Goal: Information Seeking & Learning: Learn about a topic

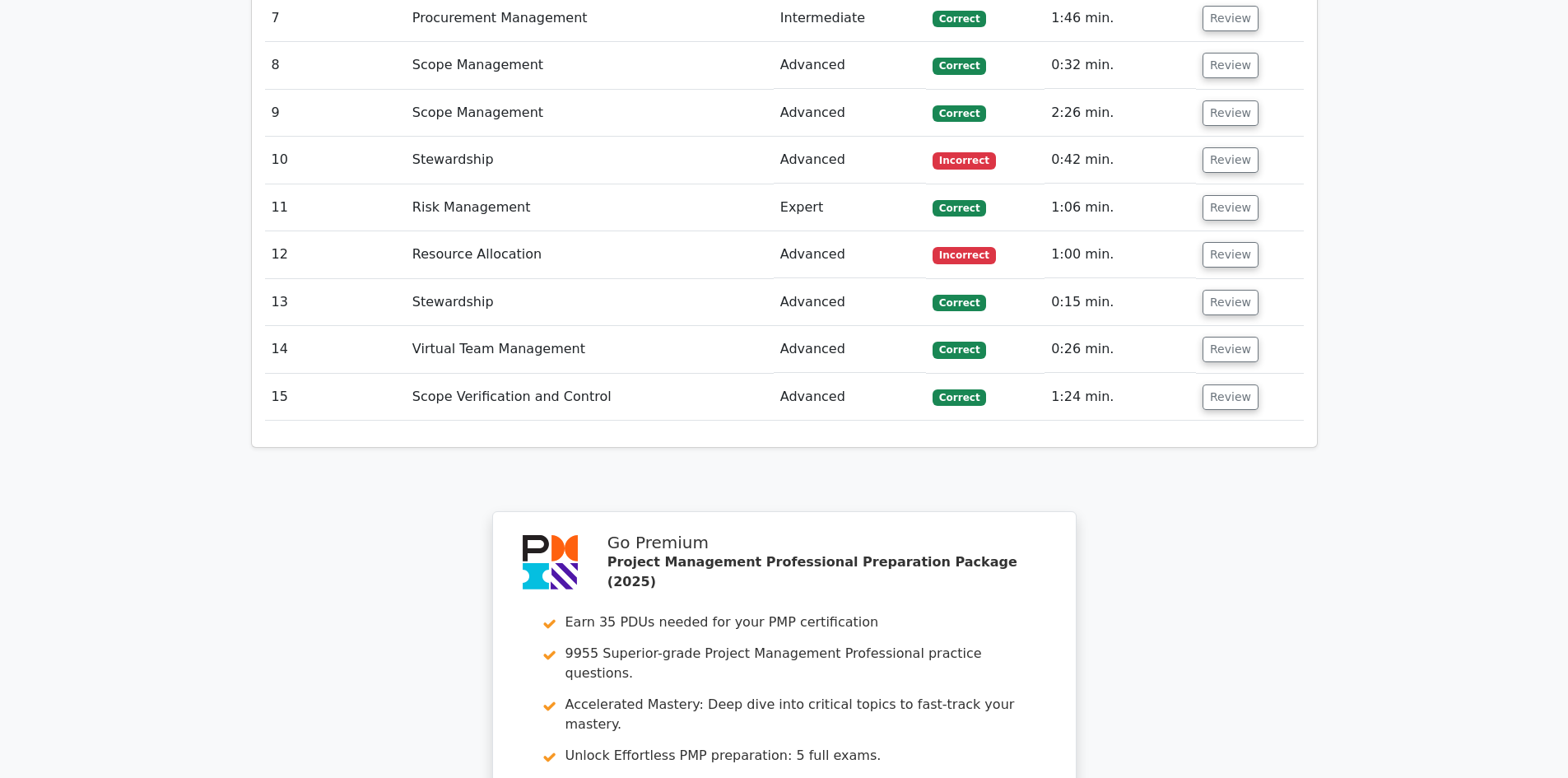
scroll to position [2551, 0]
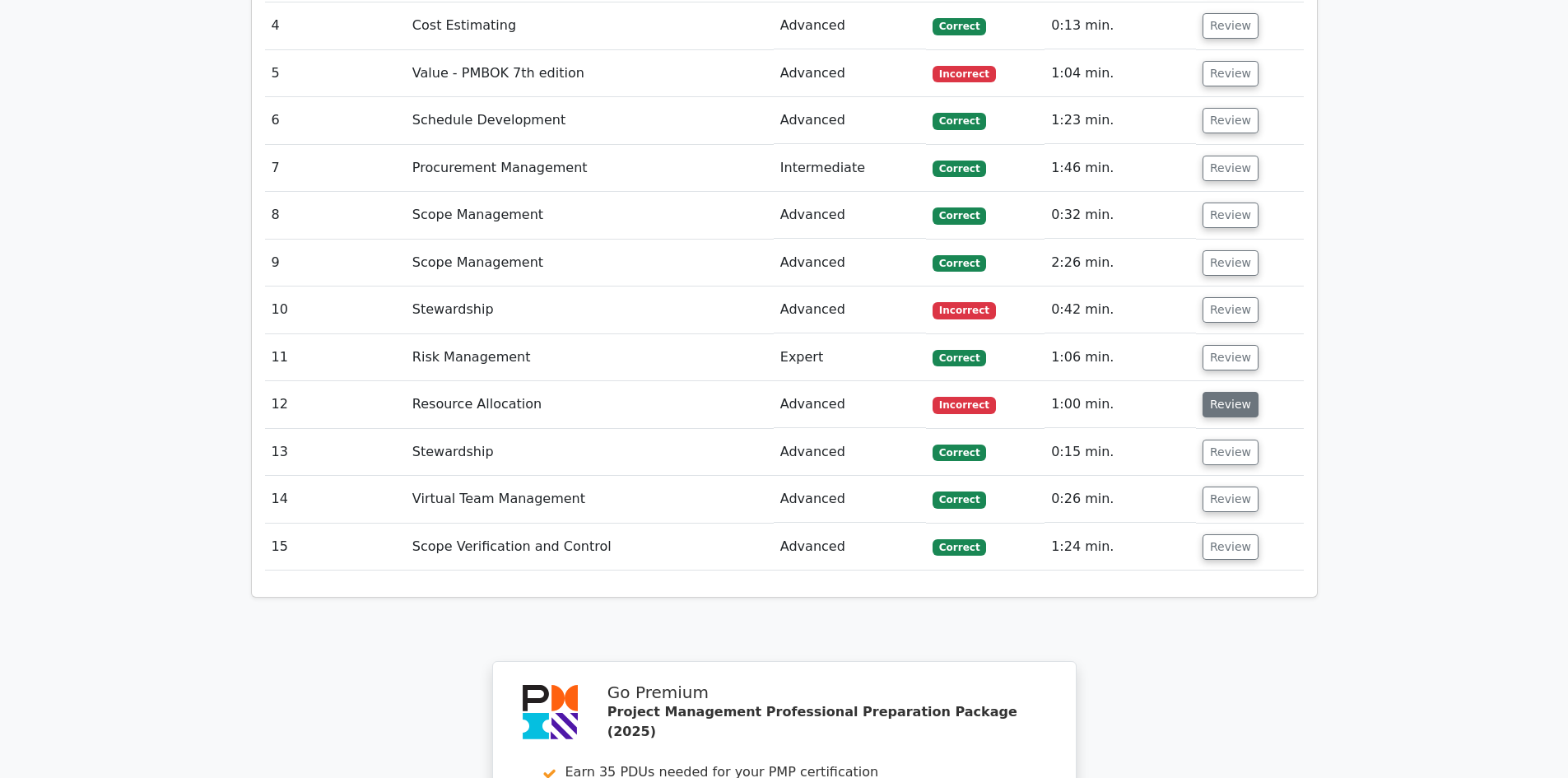
click at [1229, 392] on button "Review" at bounding box center [1230, 404] width 56 height 25
click at [1228, 392] on button "Review" at bounding box center [1230, 404] width 56 height 25
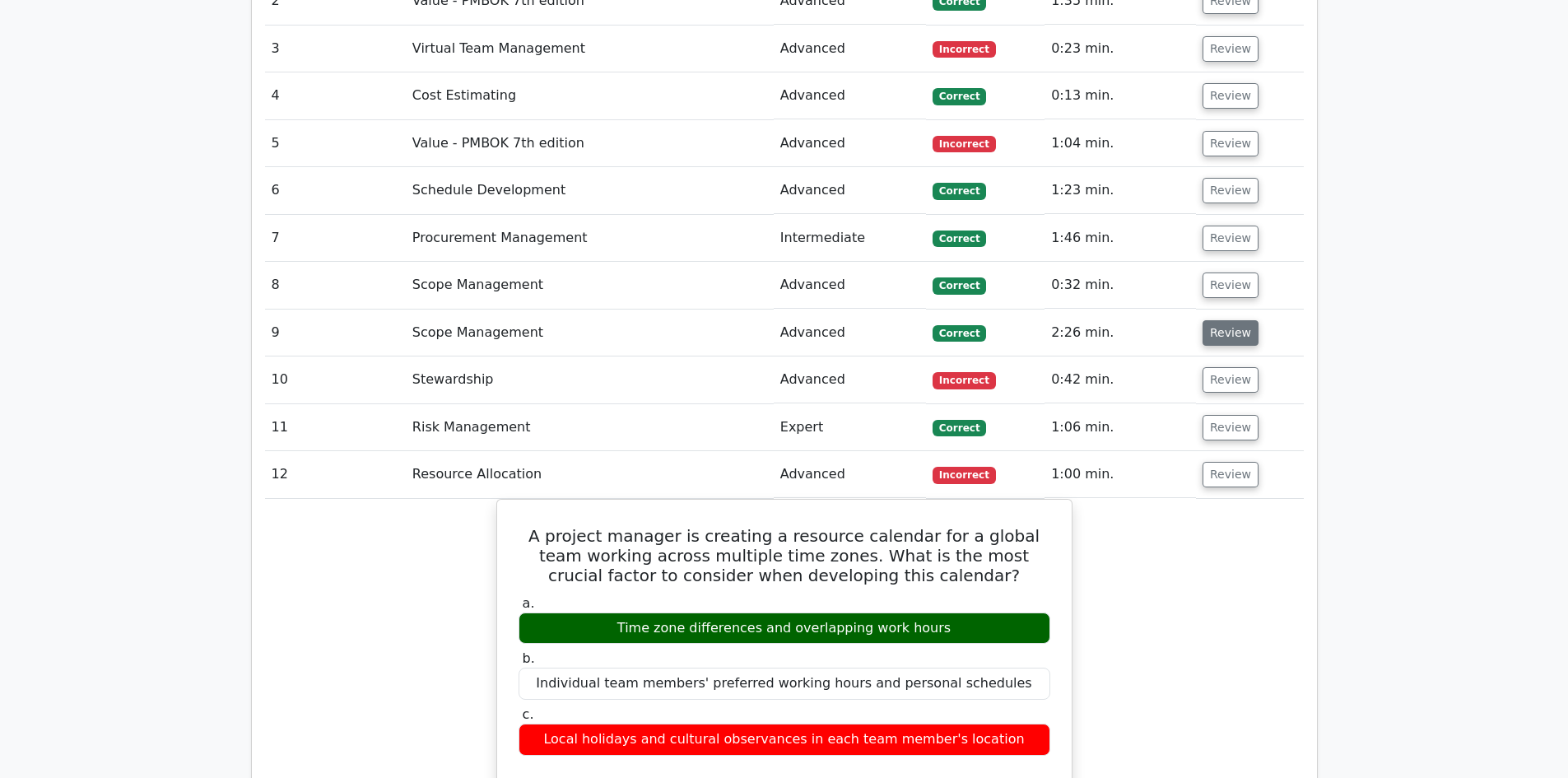
scroll to position [2386, 0]
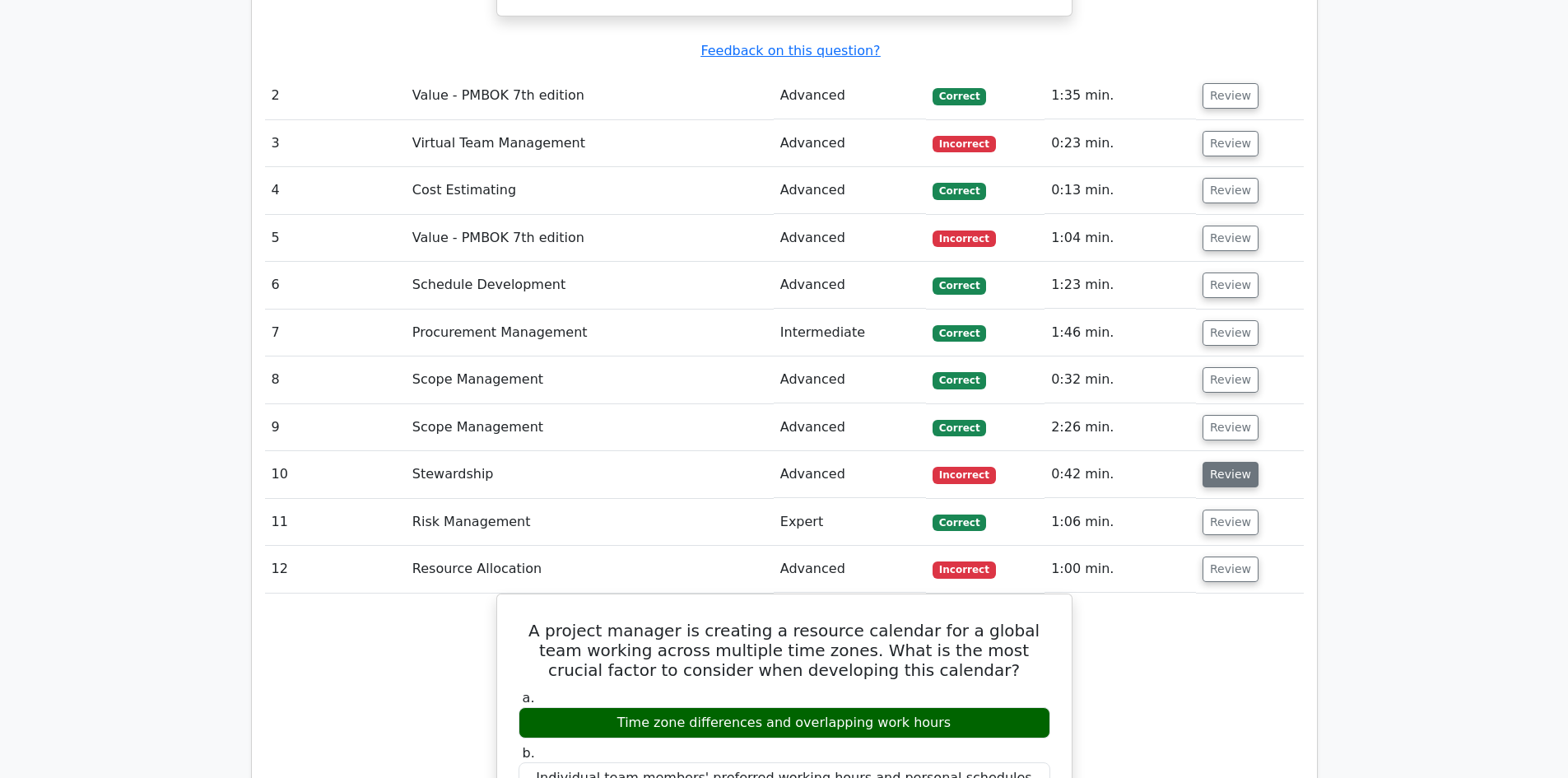
click at [1227, 462] on button "Review" at bounding box center [1230, 474] width 56 height 25
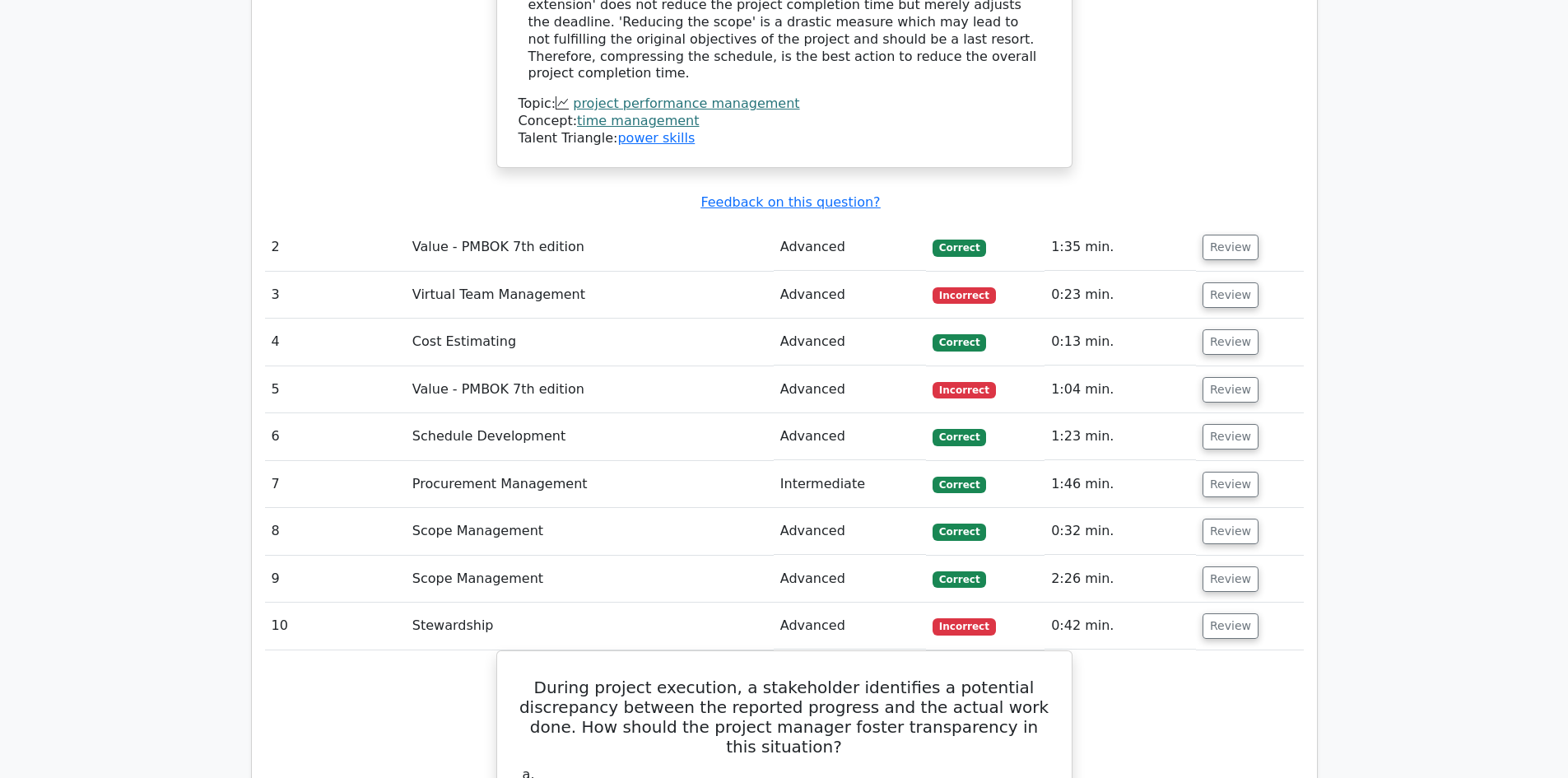
scroll to position [2222, 0]
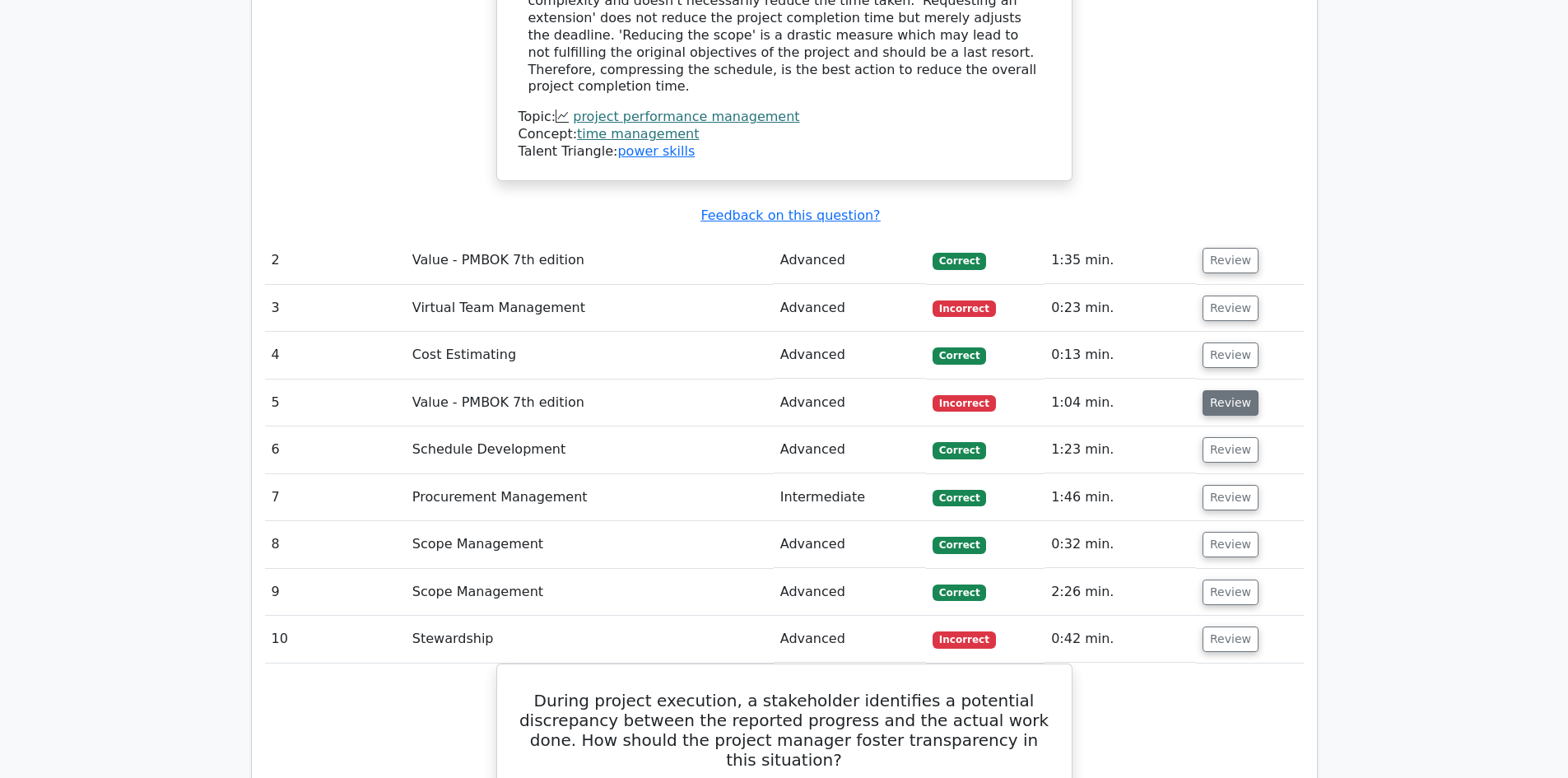
click at [1233, 390] on button "Review" at bounding box center [1230, 403] width 56 height 25
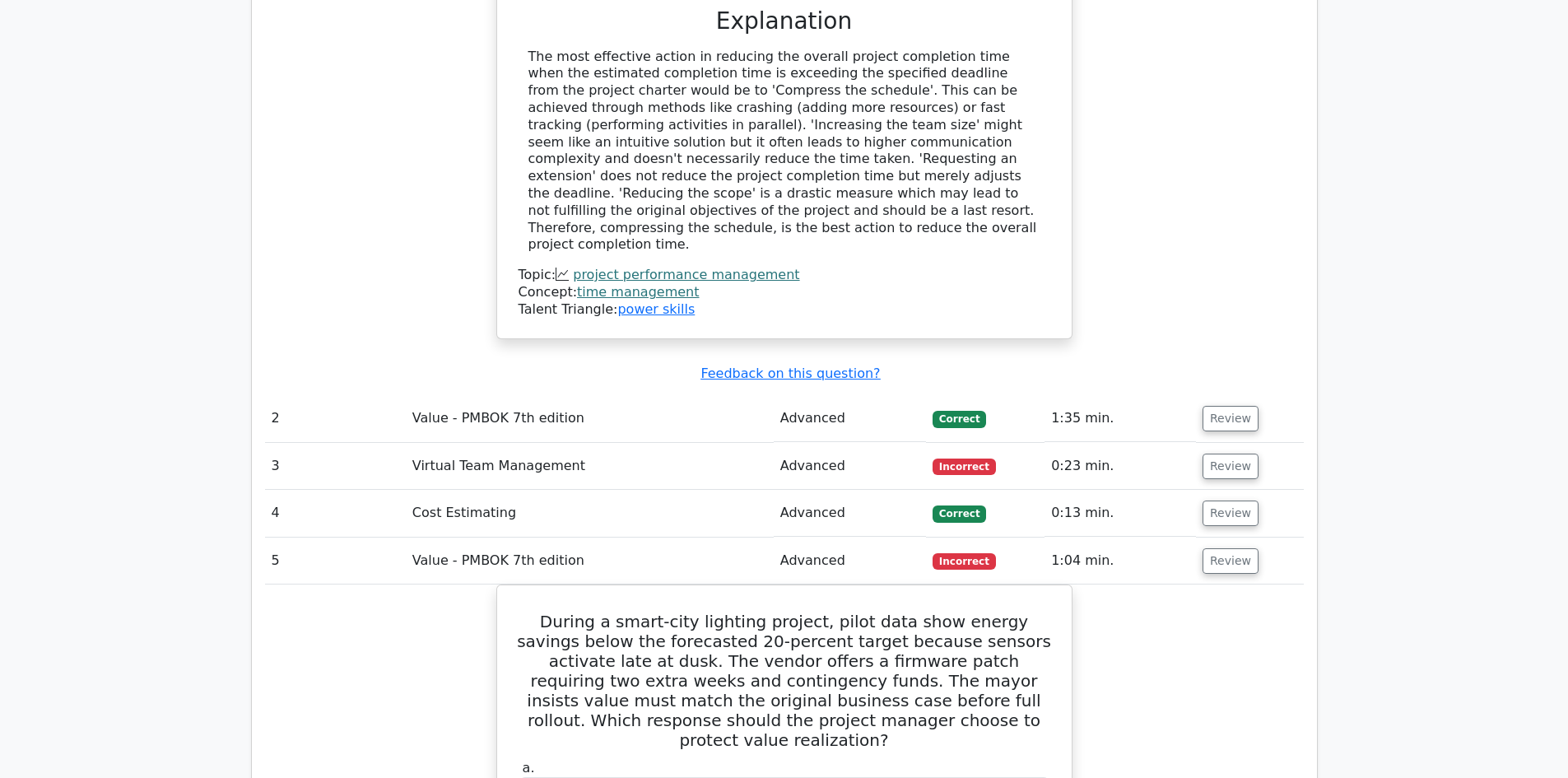
scroll to position [2057, 0]
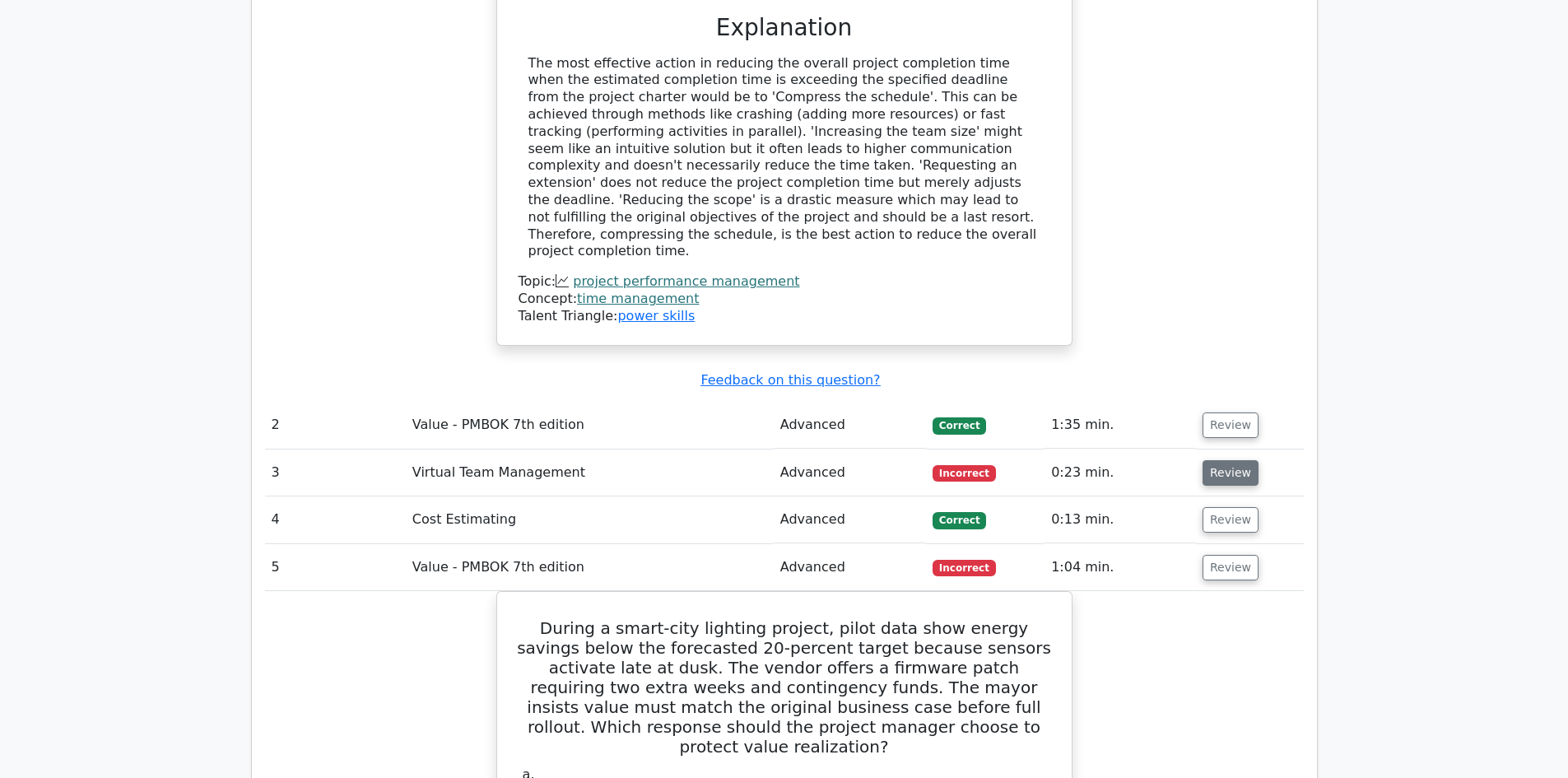
click at [1225, 460] on button "Review" at bounding box center [1230, 473] width 56 height 25
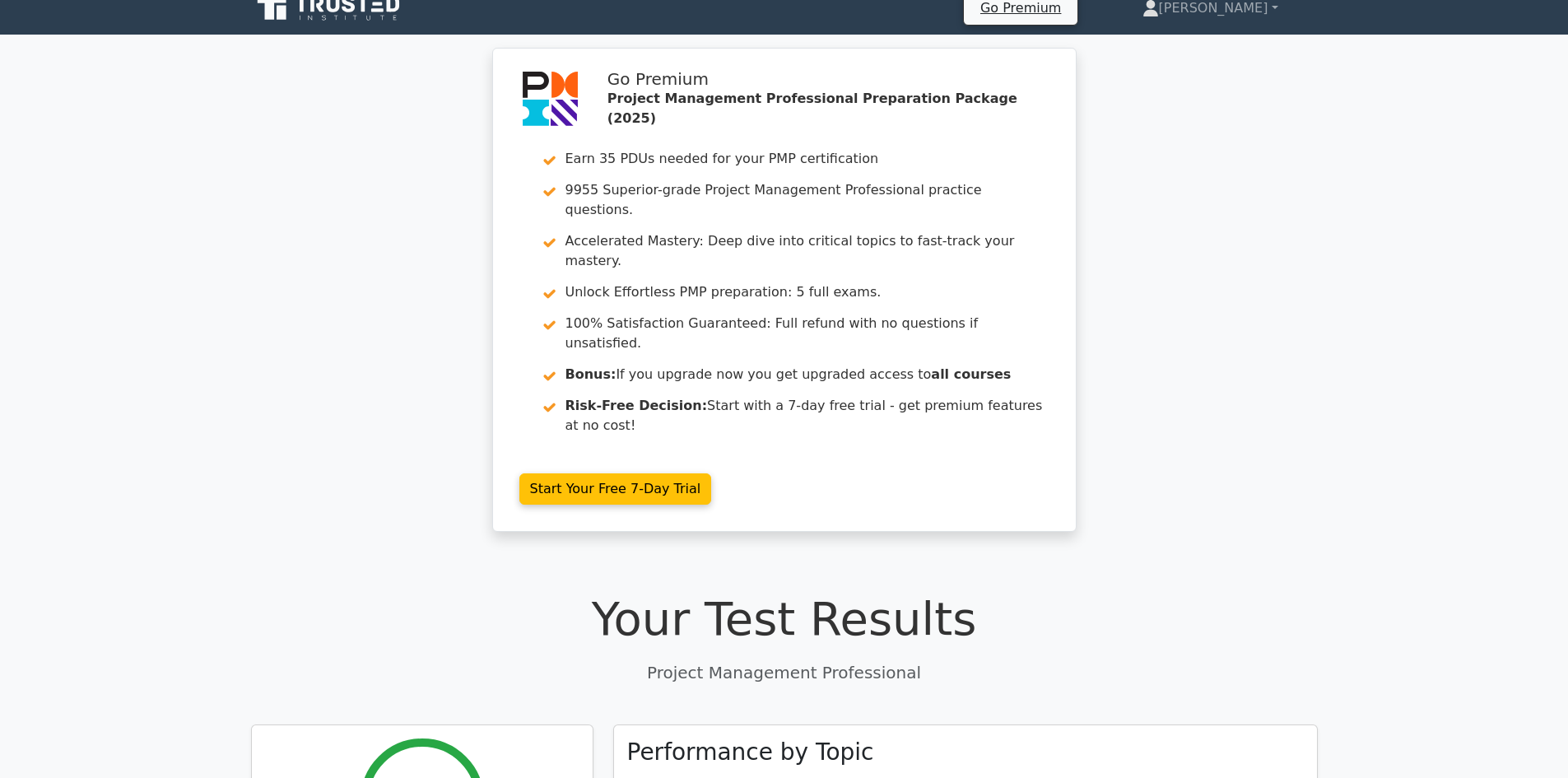
scroll to position [0, 0]
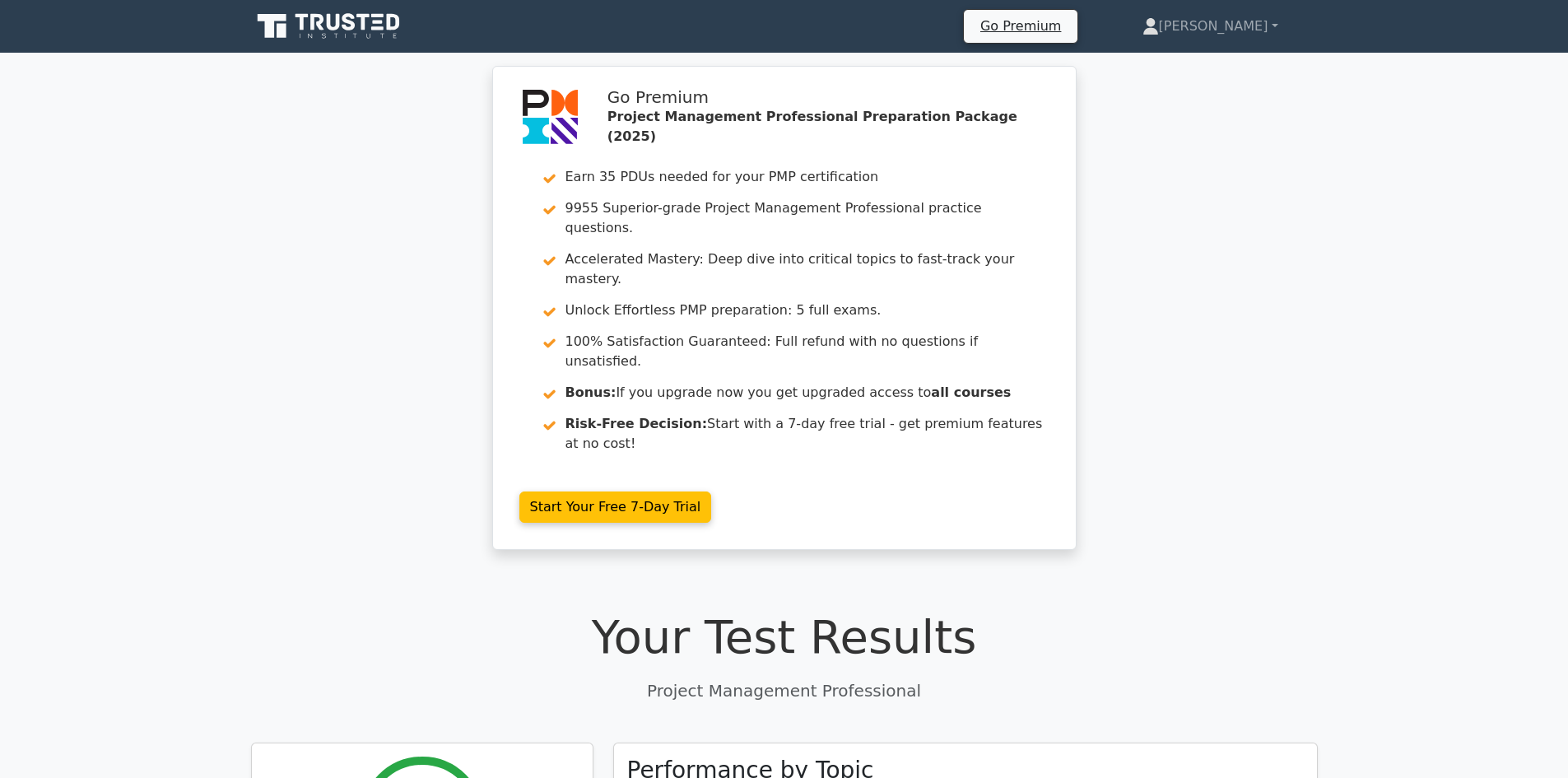
click at [357, 28] on icon at bounding box center [329, 26] width 158 height 31
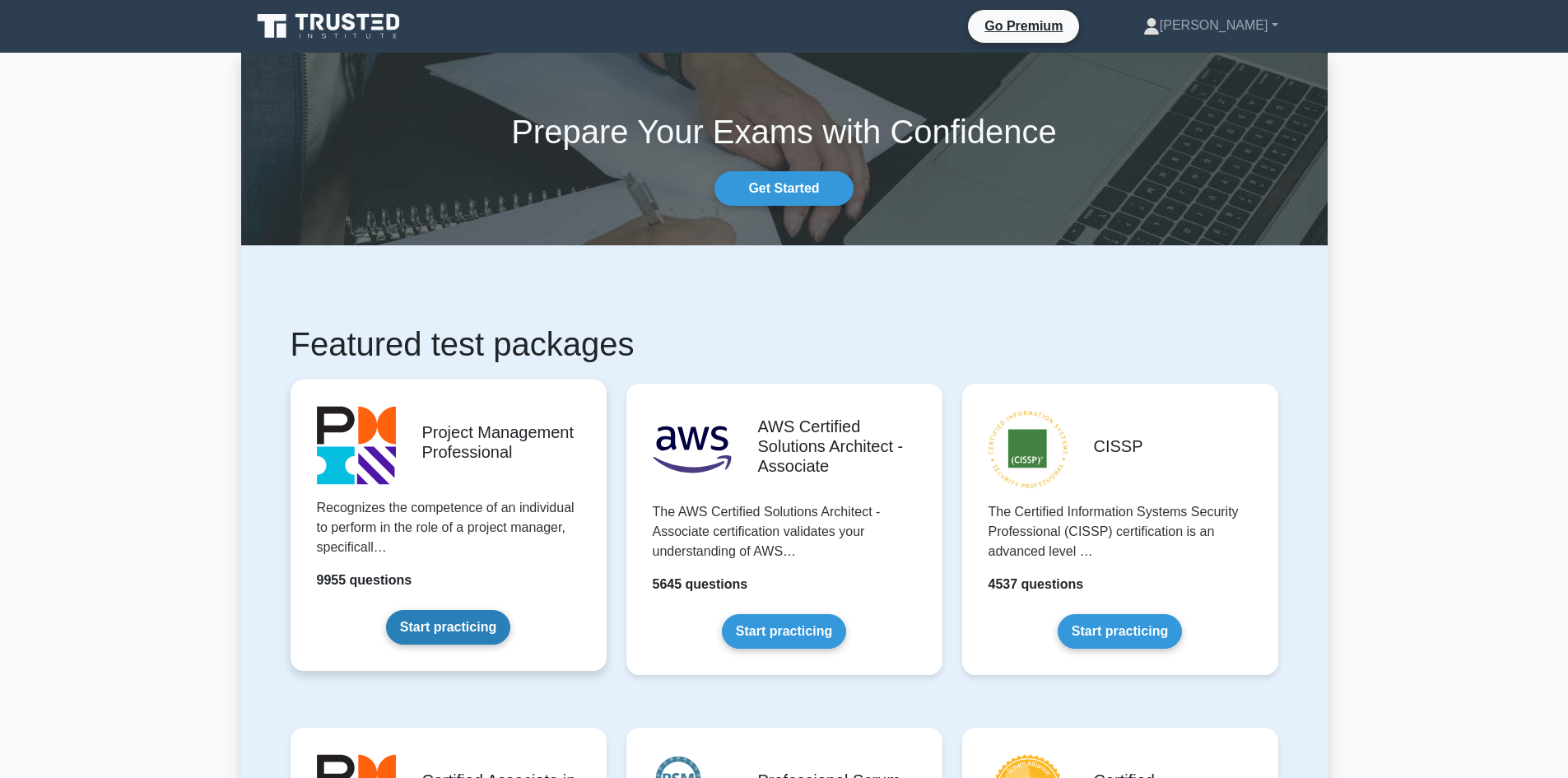
click at [440, 624] on link "Start practicing" at bounding box center [447, 627] width 124 height 35
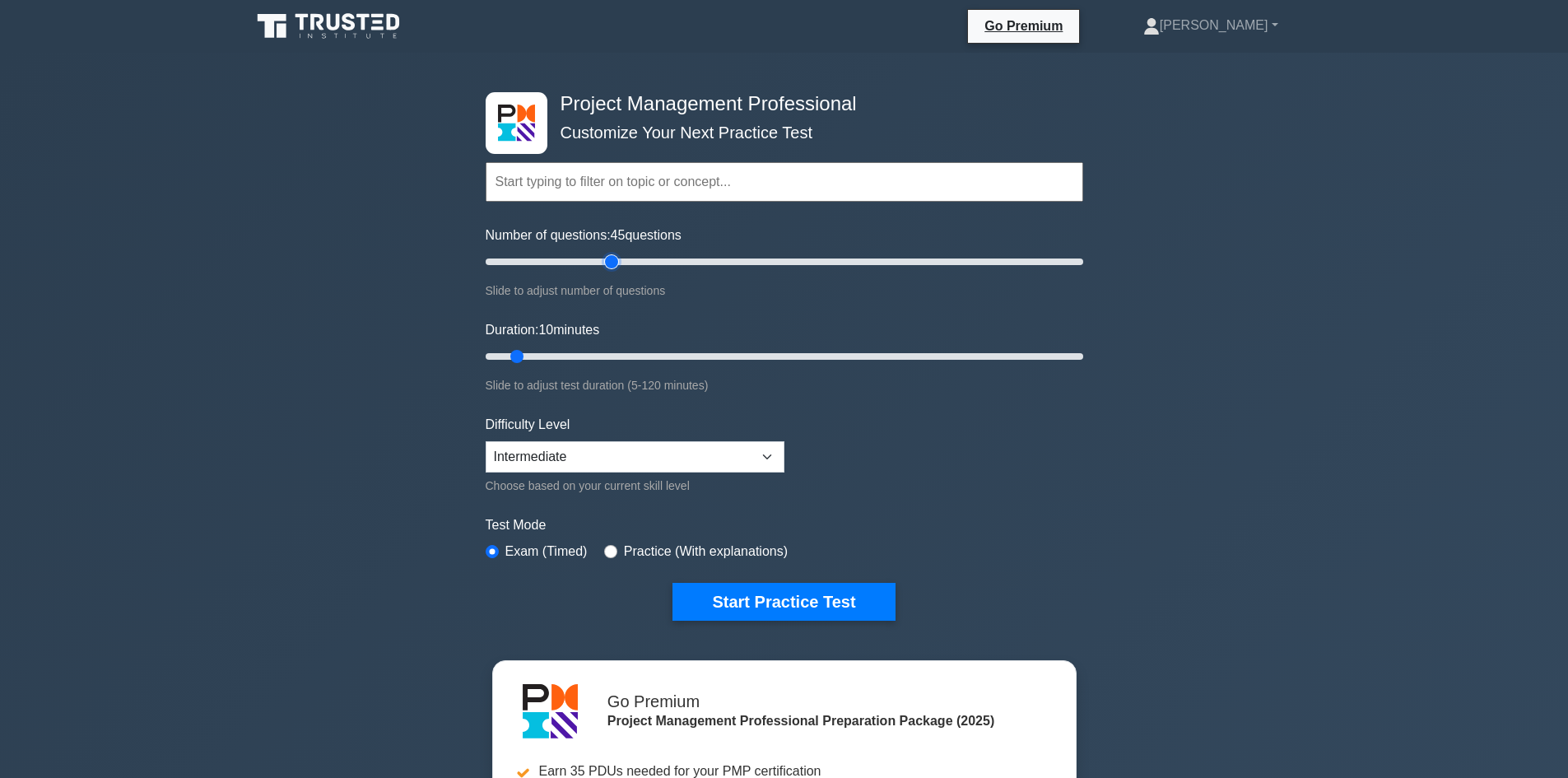
click at [618, 260] on input "Number of questions: 45 questions" at bounding box center [784, 261] width 597 height 19
type input "60"
click at [662, 257] on input "Number of questions: 45 questions" at bounding box center [784, 261] width 597 height 19
click at [681, 354] on input "Duration: 10 minutes" at bounding box center [784, 356] width 597 height 19
click at [700, 365] on input "Duration: 45 minutes" at bounding box center [784, 356] width 597 height 19
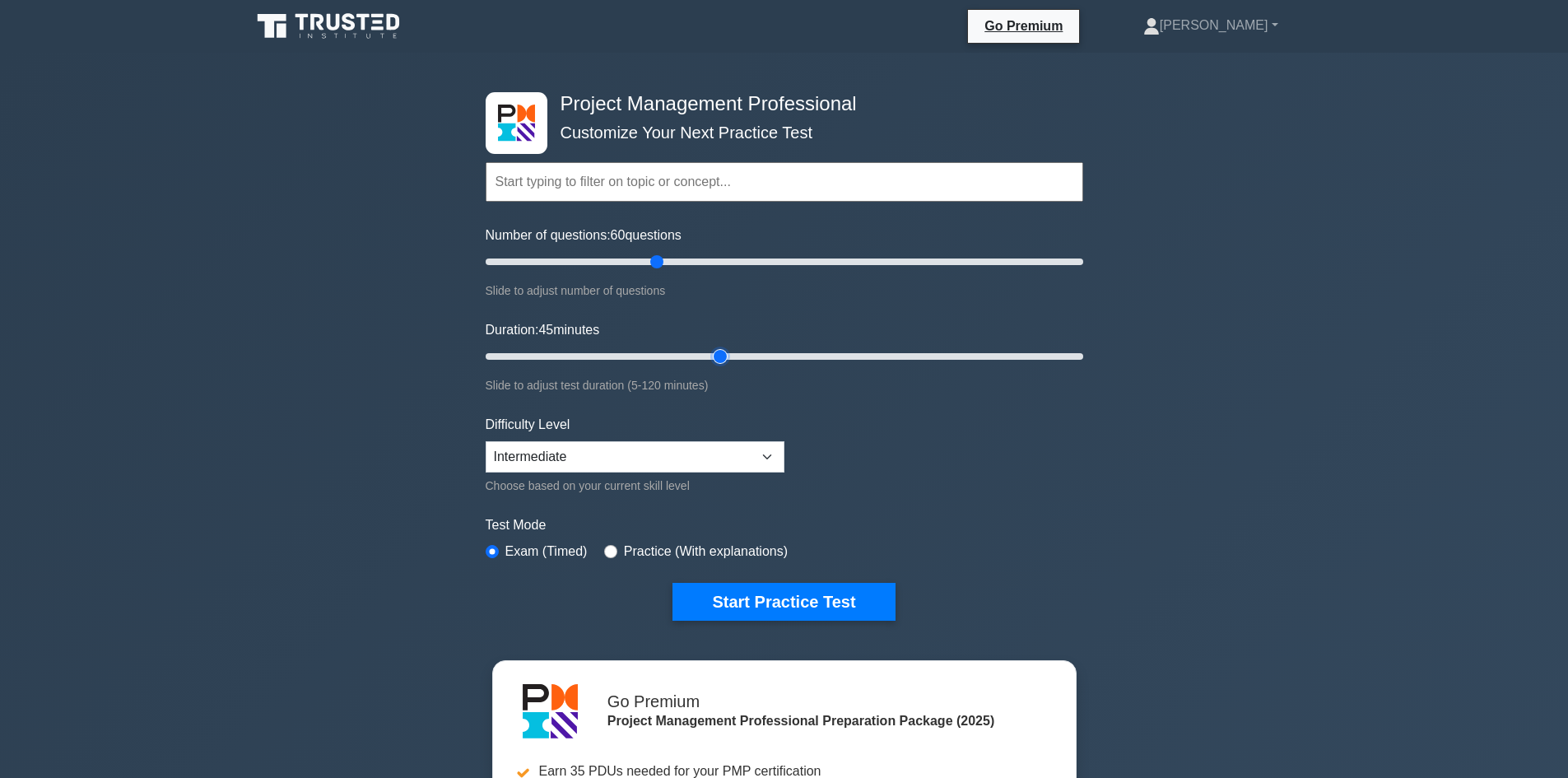
click at [715, 358] on input "Duration: 45 minutes" at bounding box center [784, 356] width 597 height 19
drag, startPoint x: 746, startPoint y: 351, endPoint x: 762, endPoint y: 352, distance: 16.0
click at [749, 353] on input "Duration: 55 minutes" at bounding box center [784, 356] width 597 height 19
type input "60"
click at [765, 351] on input "Duration: 55 minutes" at bounding box center [784, 356] width 597 height 19
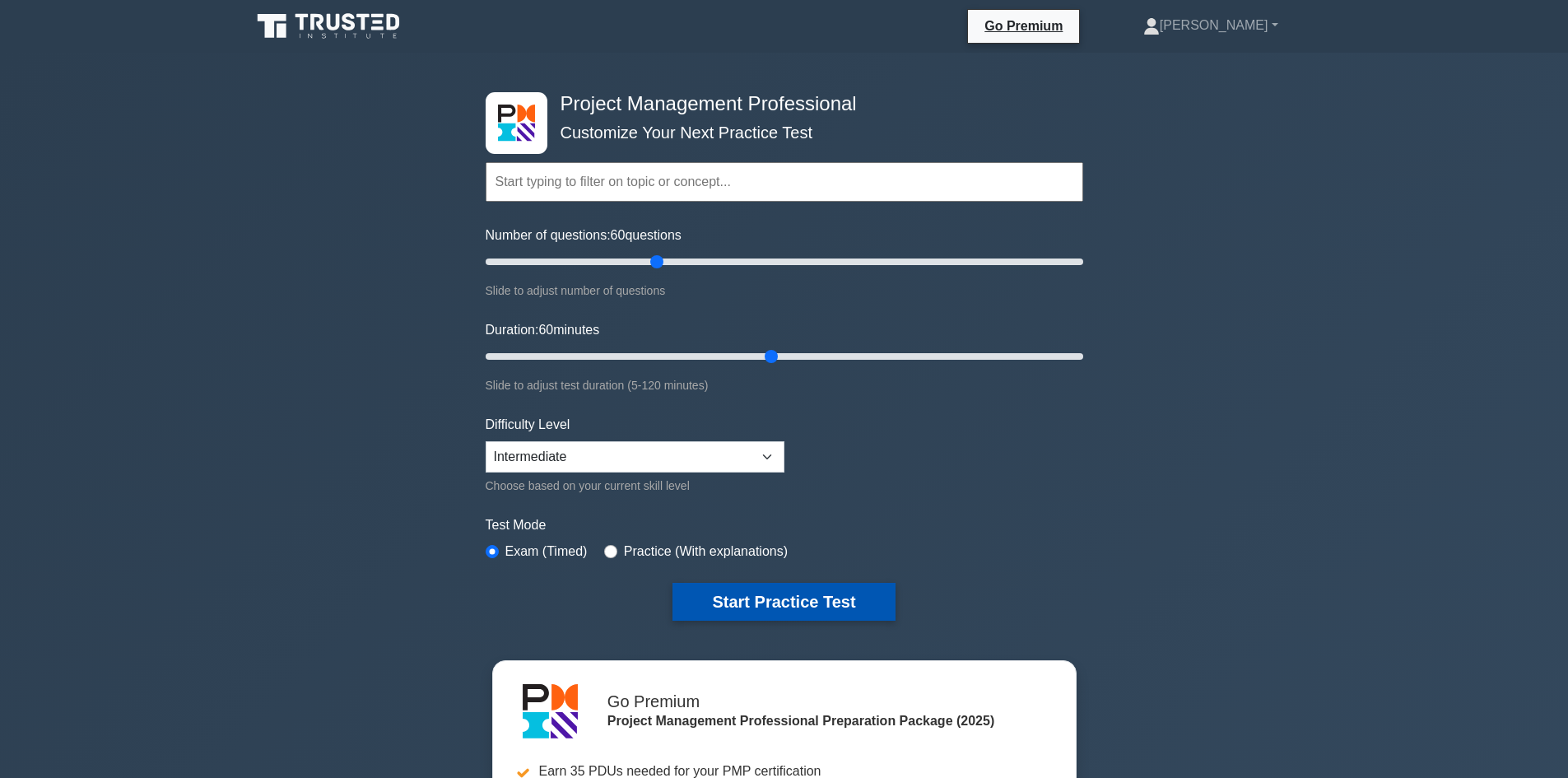
click at [806, 606] on button "Start Practice Test" at bounding box center [783, 601] width 222 height 38
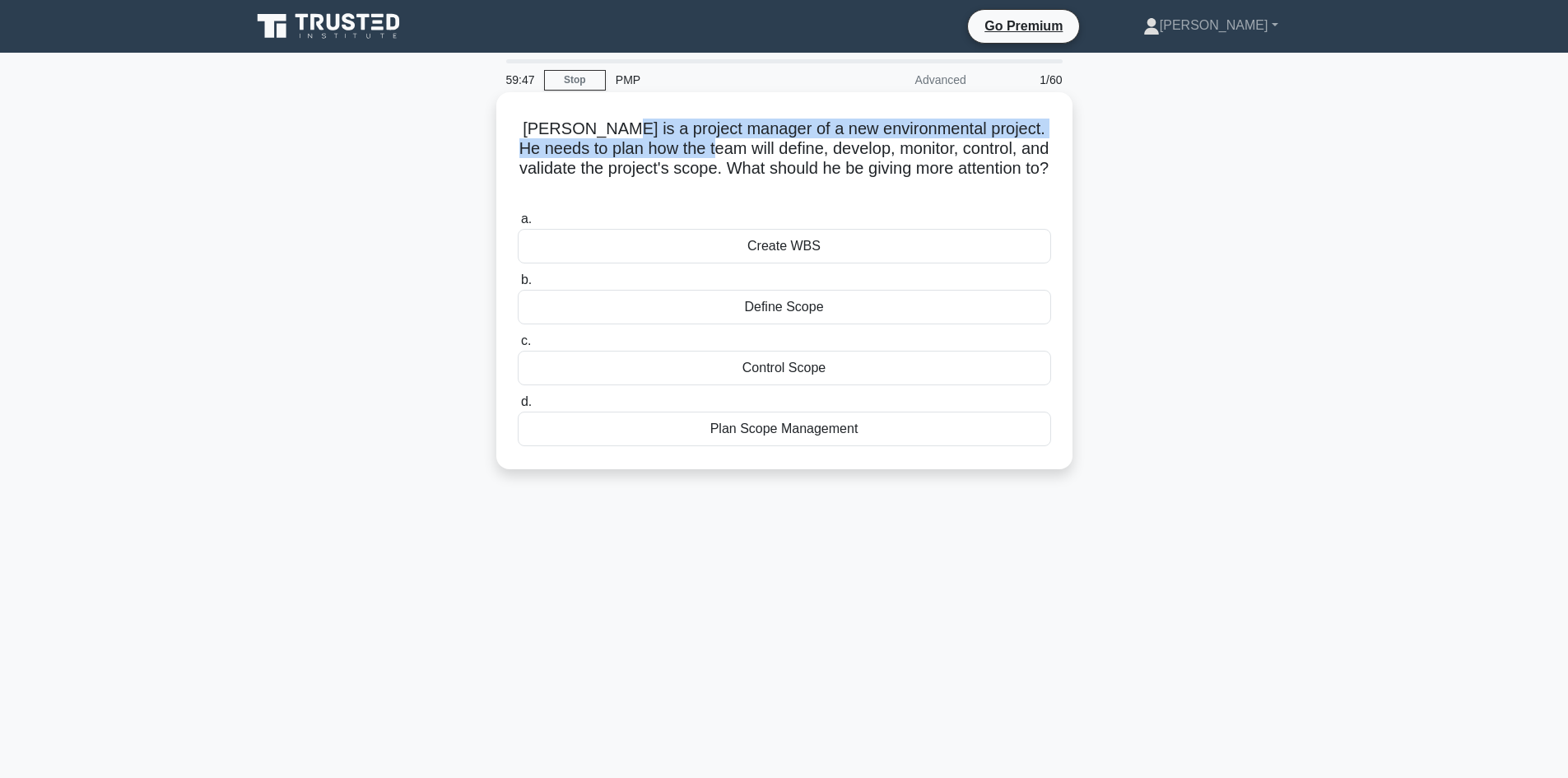
drag, startPoint x: 601, startPoint y: 126, endPoint x: 777, endPoint y: 134, distance: 176.2
click at [708, 142] on h5 "Tom is a project manager of a new environmental project. He needs to plan how t…" at bounding box center [784, 159] width 537 height 81
click at [805, 132] on h5 "Tom is a project manager of a new environmental project. He needs to plan how t…" at bounding box center [784, 159] width 537 height 81
drag, startPoint x: 783, startPoint y: 127, endPoint x: 945, endPoint y: 135, distance: 162.2
click at [945, 135] on h5 "Tom is a project manager of a new environmental project. He needs to plan how t…" at bounding box center [784, 159] width 537 height 81
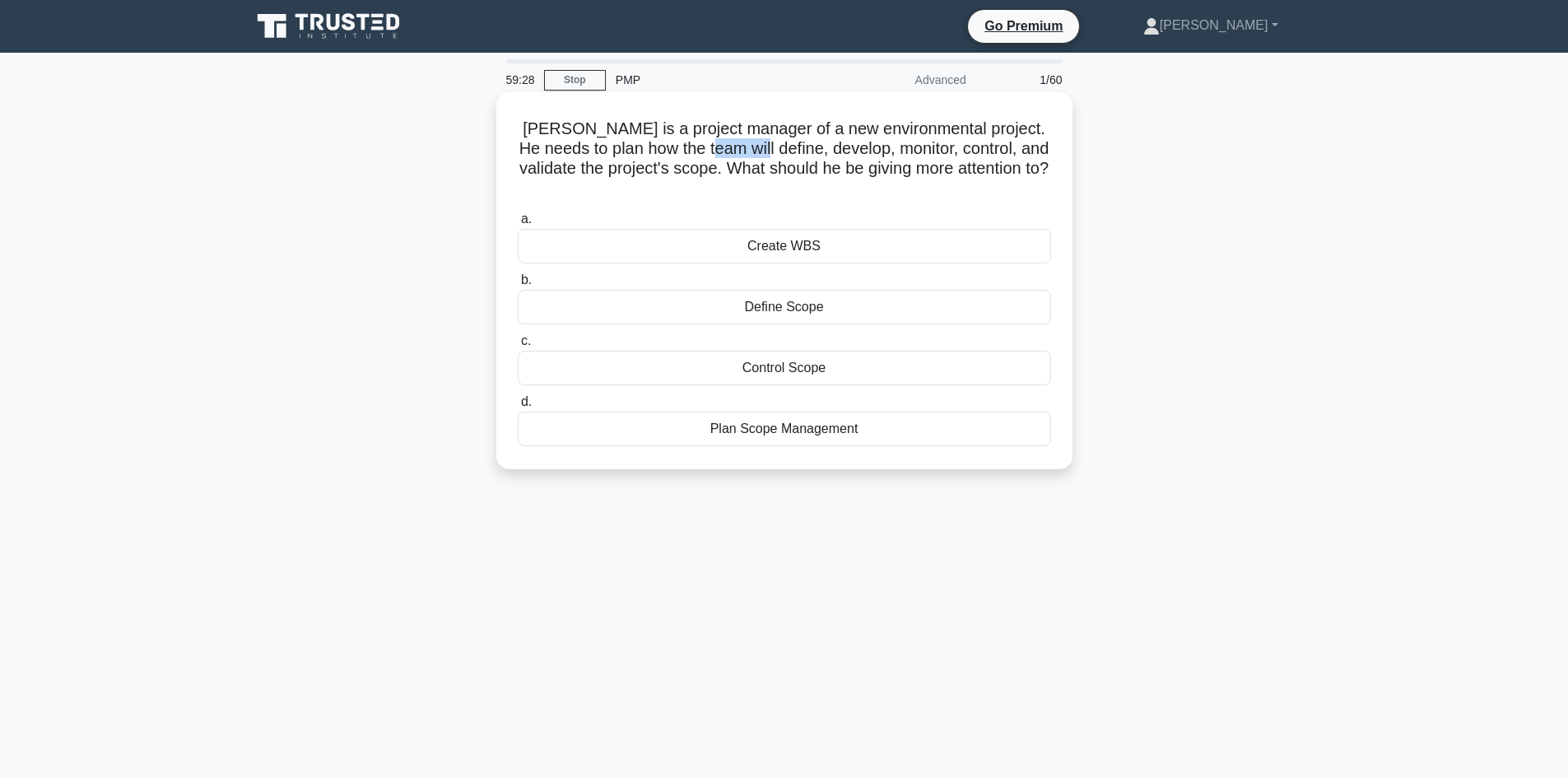
drag, startPoint x: 708, startPoint y: 150, endPoint x: 754, endPoint y: 152, distance: 46.0
click at [754, 152] on h5 "Tom is a project manager of a new environmental project. He needs to plan how t…" at bounding box center [784, 159] width 537 height 81
drag, startPoint x: 794, startPoint y: 155, endPoint x: 842, endPoint y: 151, distance: 48.2
click at [802, 154] on h5 "Tom is a project manager of a new environmental project. He needs to plan how t…" at bounding box center [784, 159] width 537 height 81
drag, startPoint x: 853, startPoint y: 150, endPoint x: 898, endPoint y: 144, distance: 45.4
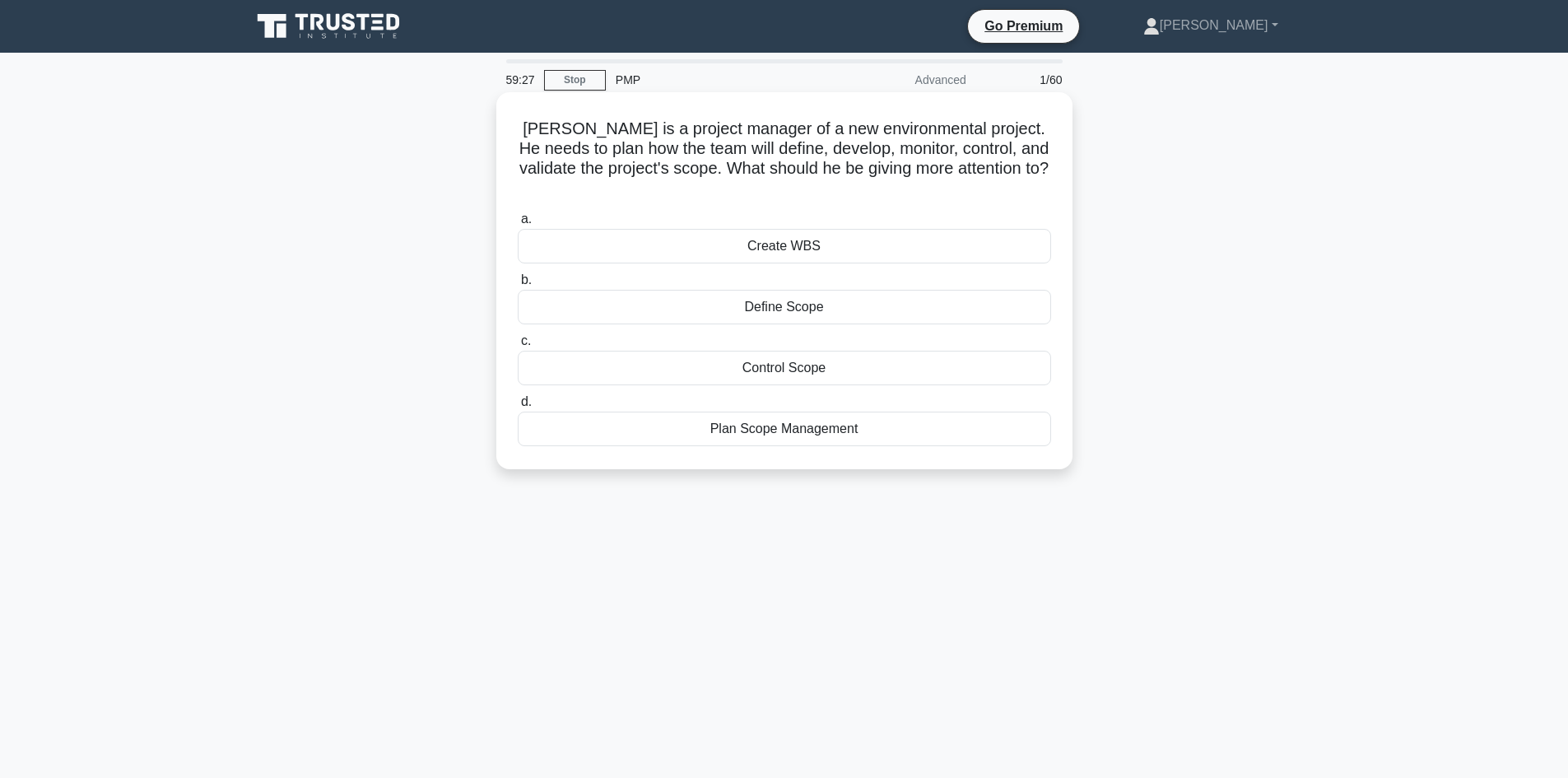
click at [852, 150] on h5 "Tom is a project manager of a new environmental project. He needs to plan how t…" at bounding box center [784, 159] width 537 height 81
click at [945, 143] on h5 "Tom is a project manager of a new environmental project. He needs to plan how t…" at bounding box center [784, 159] width 537 height 81
click at [997, 145] on h5 "Tom is a project manager of a new environmental project. He needs to plan how t…" at bounding box center [784, 159] width 537 height 81
click at [653, 168] on h5 "Tom is a project manager of a new environmental project. He needs to plan how t…" at bounding box center [784, 159] width 537 height 81
click at [739, 164] on h5 "Tom is a project manager of a new environmental project. He needs to plan how t…" at bounding box center [784, 159] width 537 height 81
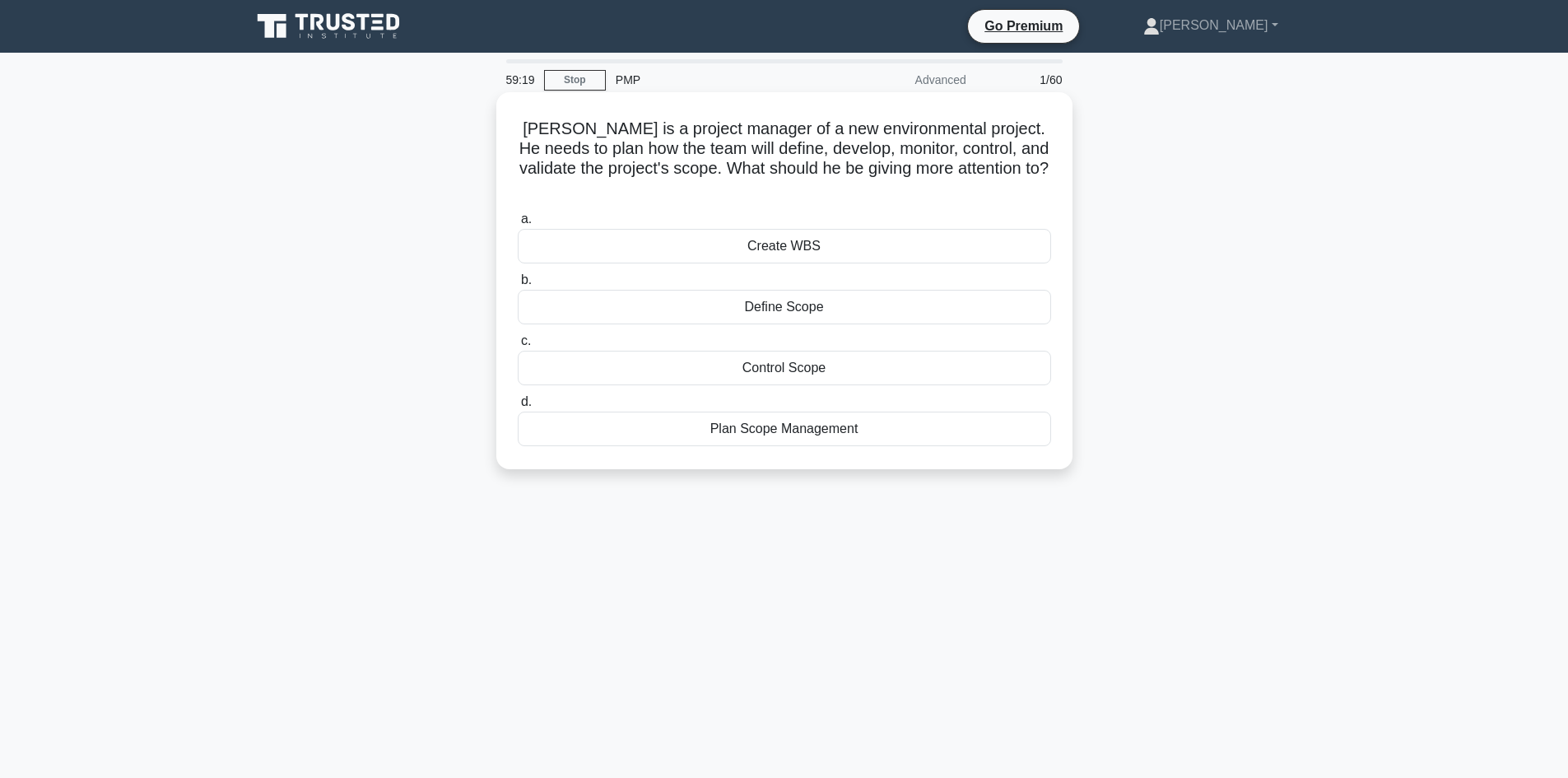
click at [810, 418] on div "Plan Scope Management" at bounding box center [784, 429] width 533 height 35
click at [517, 408] on input "d. Plan Scope Management" at bounding box center [517, 402] width 0 height 11
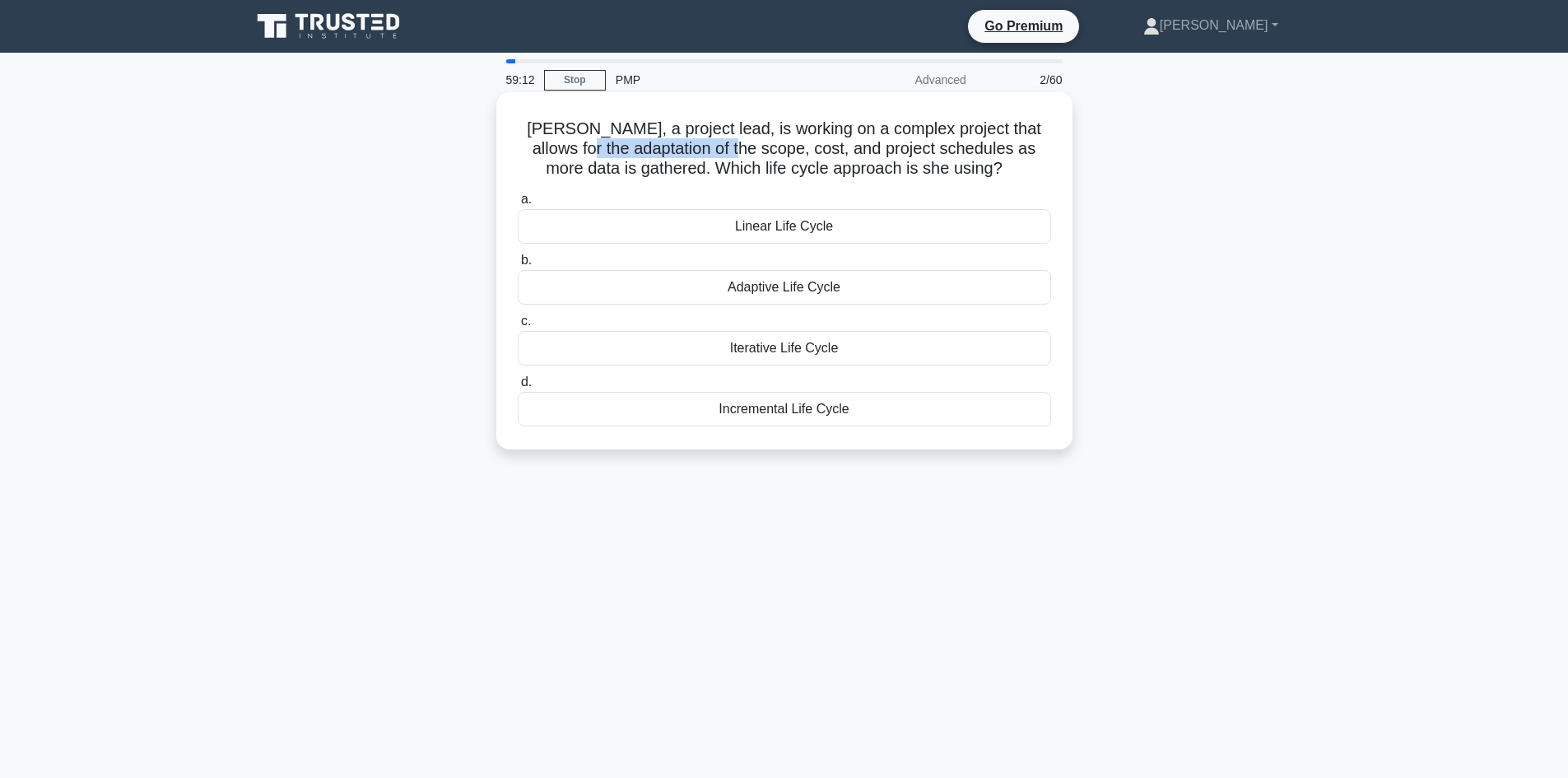
drag, startPoint x: 566, startPoint y: 149, endPoint x: 722, endPoint y: 150, distance: 156.0
click at [722, 150] on h5 "Sarah, a project lead, is working on a complex project that allows for the adap…" at bounding box center [784, 149] width 537 height 61
click at [741, 152] on h5 "Sarah, a project lead, is working on a complex project that allows for the adap…" at bounding box center [784, 149] width 537 height 61
drag, startPoint x: 803, startPoint y: 150, endPoint x: 932, endPoint y: 156, distance: 129.1
click at [932, 156] on h5 "Sarah, a project lead, is working on a complex project that allows for the adap…" at bounding box center [784, 149] width 537 height 61
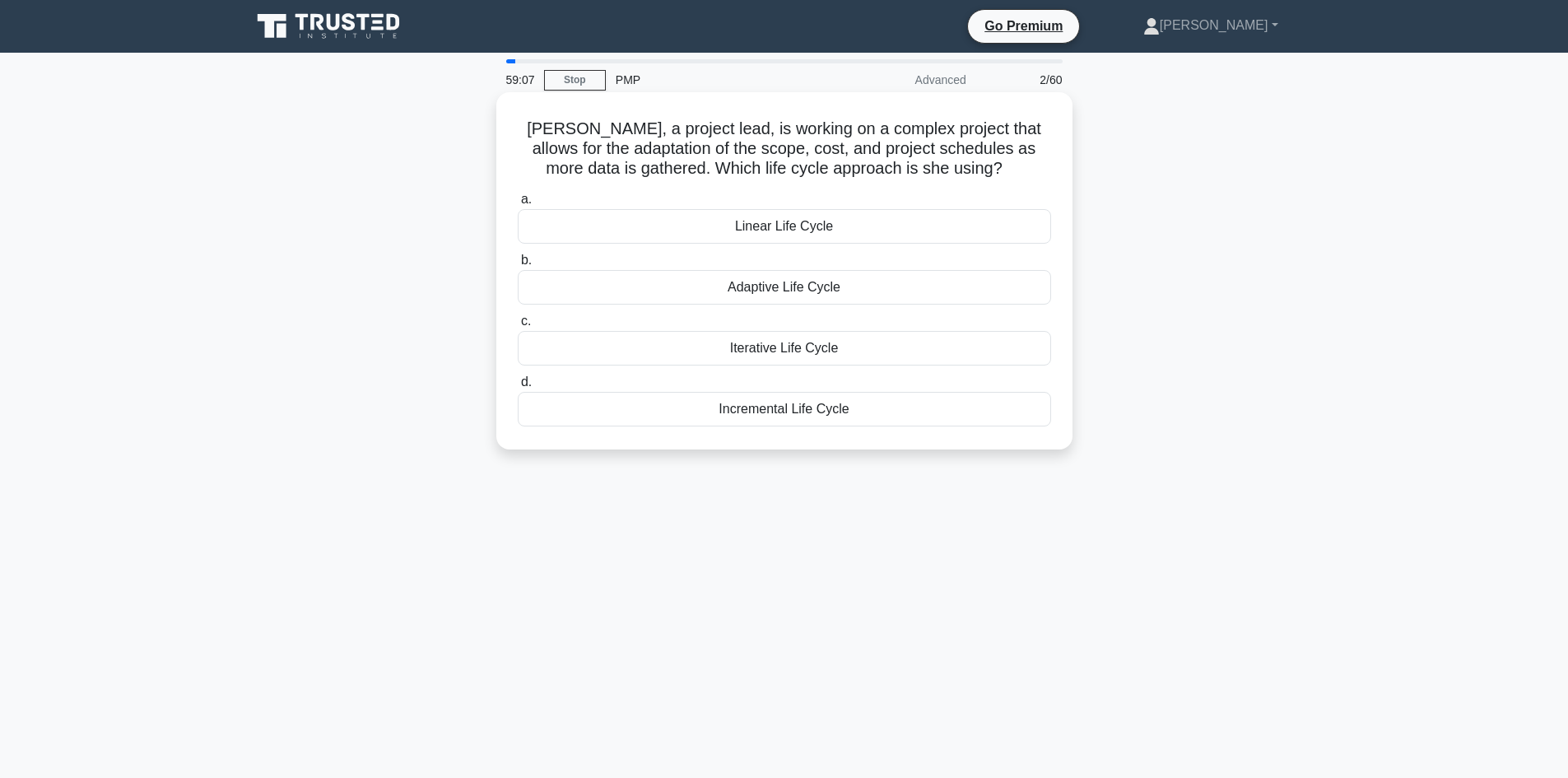
drag, startPoint x: 658, startPoint y: 172, endPoint x: 714, endPoint y: 171, distance: 56.0
click at [658, 171] on h5 "Sarah, a project lead, is working on a complex project that allows for the adap…" at bounding box center [784, 149] width 537 height 61
click at [715, 171] on h5 "Sarah, a project lead, is working on a complex project that allows for the adap…" at bounding box center [784, 149] width 537 height 61
drag, startPoint x: 733, startPoint y: 129, endPoint x: 925, endPoint y: 128, distance: 192.0
click at [925, 128] on h5 "Sarah, a project lead, is working on a complex project that allows for the adap…" at bounding box center [784, 149] width 537 height 61
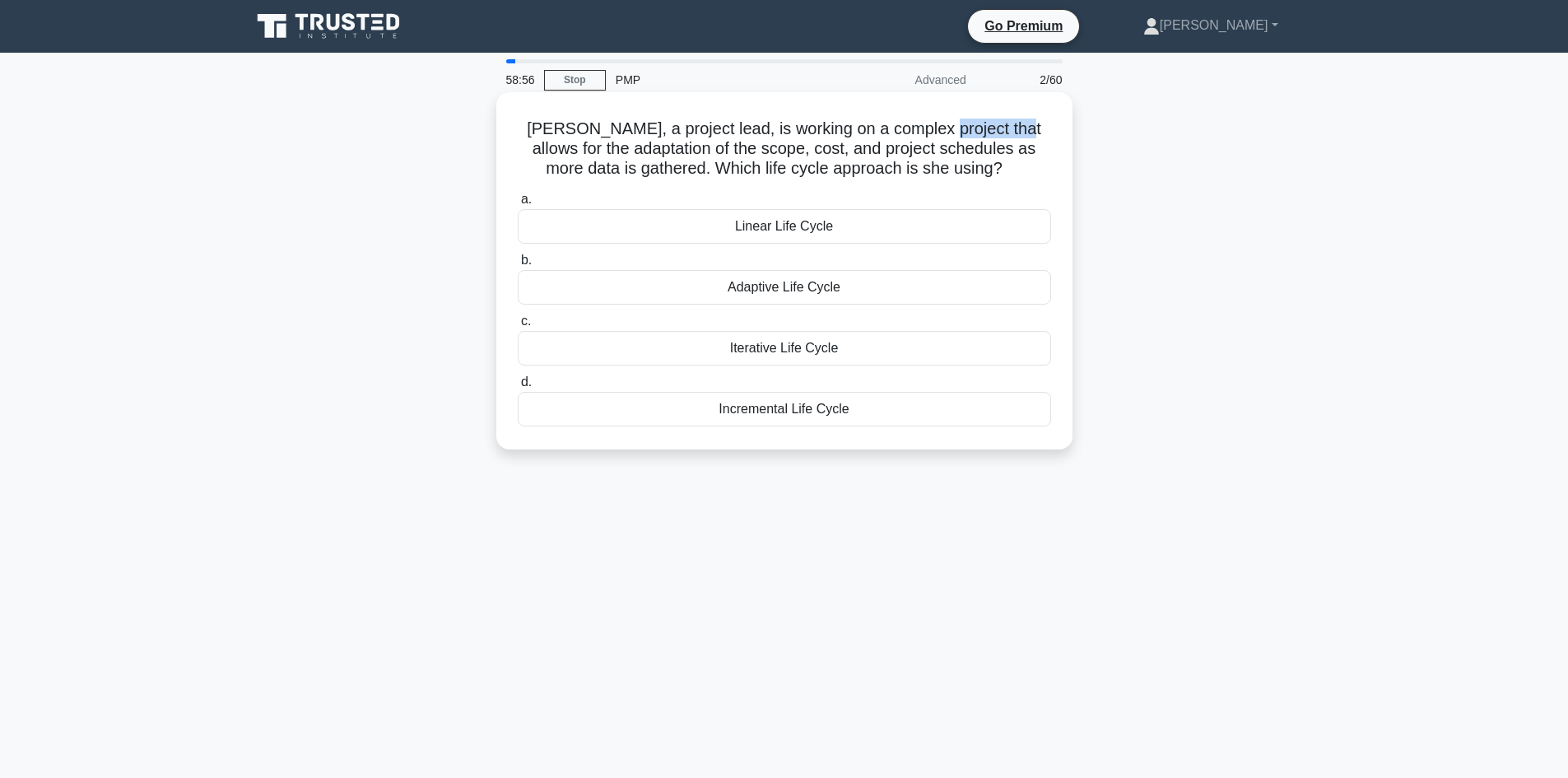
drag, startPoint x: 934, startPoint y: 127, endPoint x: 1012, endPoint y: 138, distance: 78.8
click at [1012, 138] on h5 "Sarah, a project lead, is working on a complex project that allows for the adap…" at bounding box center [784, 149] width 537 height 61
drag, startPoint x: 548, startPoint y: 145, endPoint x: 716, endPoint y: 153, distance: 168.2
click at [716, 153] on h5 "Sarah, a project lead, is working on a complex project that allows for the adap…" at bounding box center [784, 149] width 537 height 61
click at [761, 154] on h5 "Sarah, a project lead, is working on a complex project that allows for the adap…" at bounding box center [784, 149] width 537 height 61
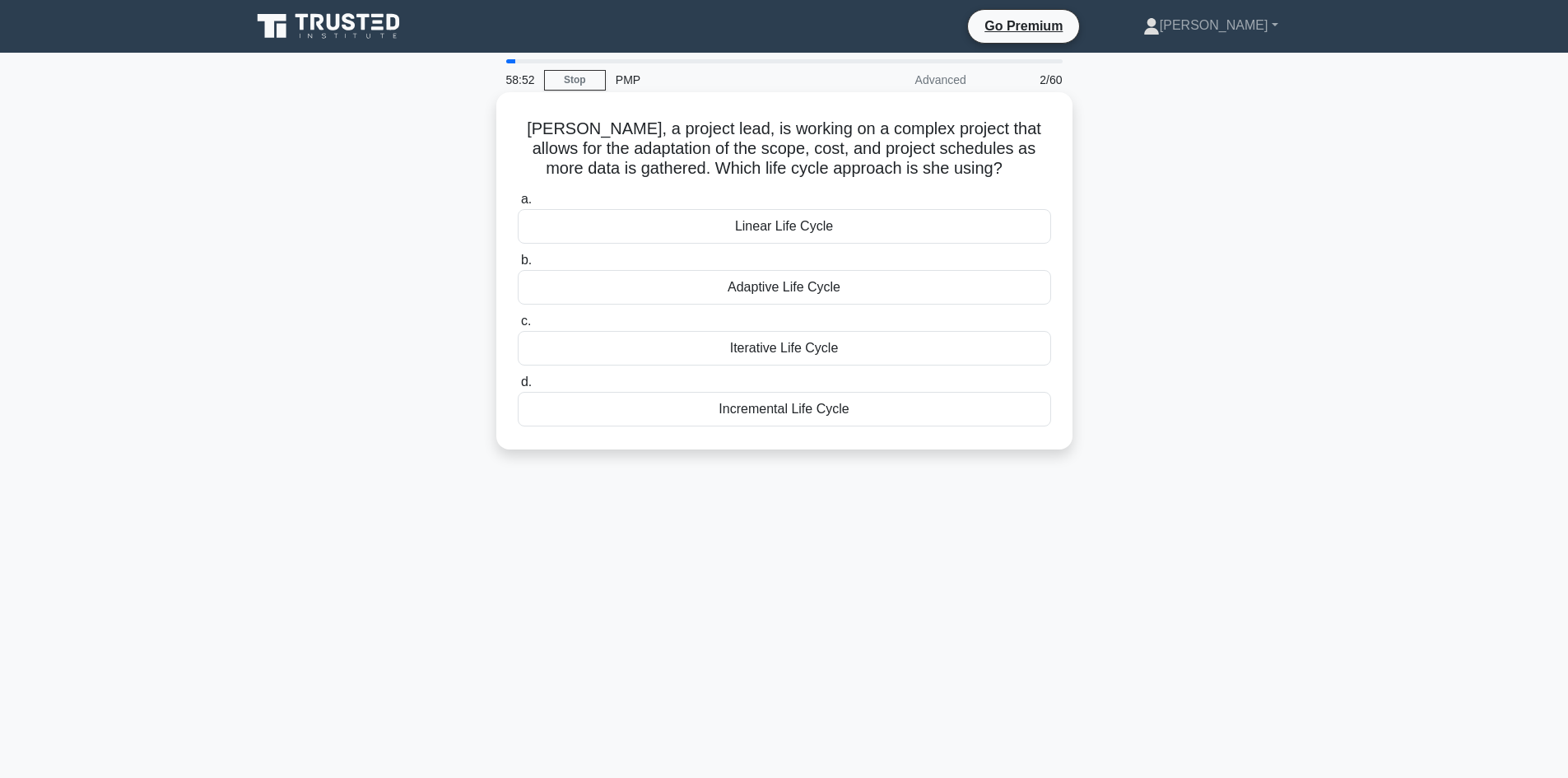
click at [830, 148] on h5 "Sarah, a project lead, is working on a complex project that allows for the adap…" at bounding box center [784, 149] width 537 height 61
click at [895, 154] on h5 "Sarah, a project lead, is working on a complex project that allows for the adap…" at bounding box center [784, 149] width 537 height 61
click at [715, 149] on h5 "Sarah, a project lead, is working on a complex project that allows for the adap…" at bounding box center [784, 149] width 537 height 61
click at [756, 146] on h5 "Sarah, a project lead, is working on a complex project that allows for the adap…" at bounding box center [784, 149] width 537 height 61
click at [839, 154] on h5 "Sarah, a project lead, is working on a complex project that allows for the adap…" at bounding box center [784, 149] width 537 height 61
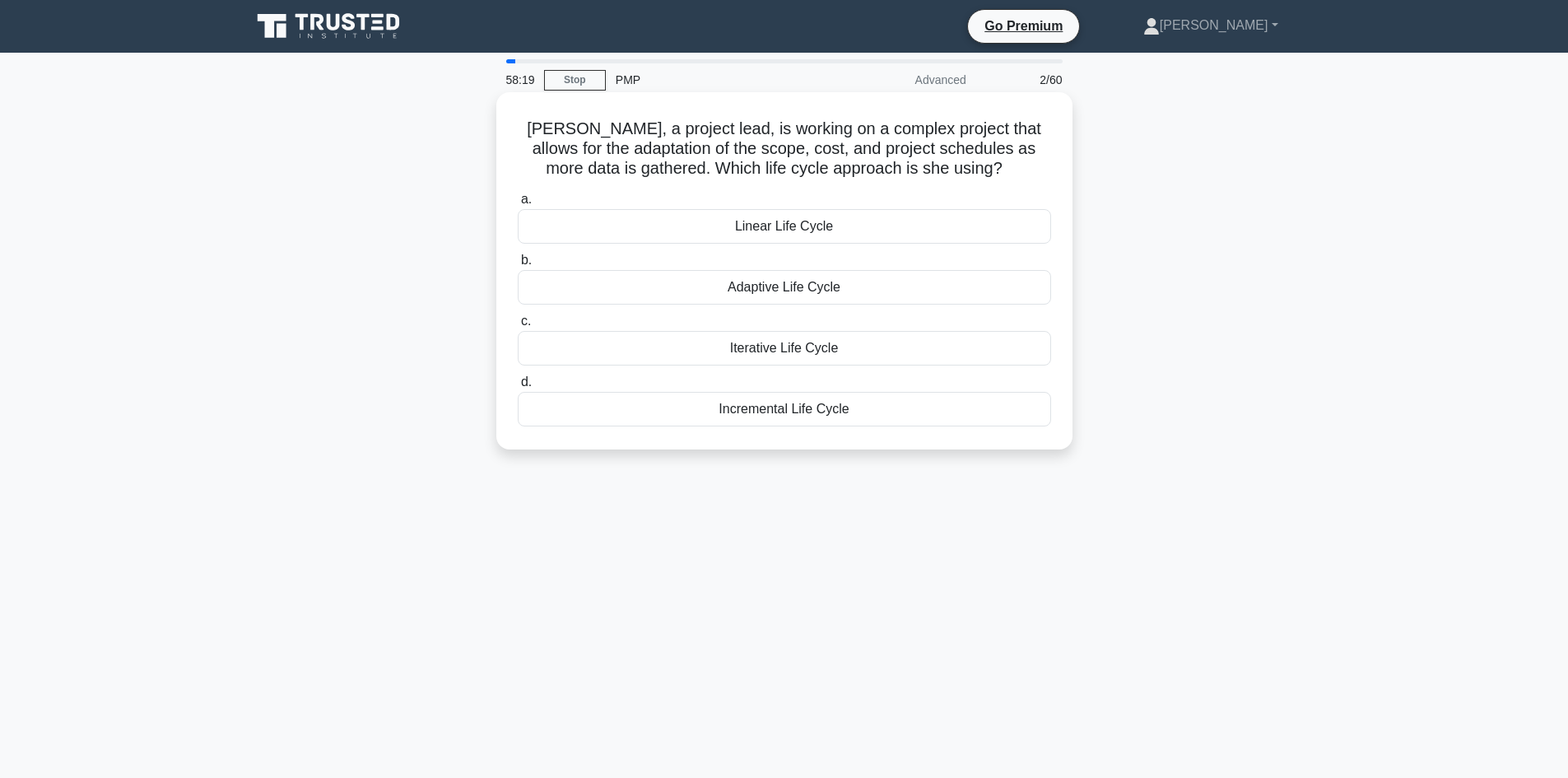
click at [795, 290] on div "Adaptive Life Cycle" at bounding box center [784, 287] width 533 height 35
click at [517, 266] on input "b. Adaptive Life Cycle" at bounding box center [517, 260] width 0 height 11
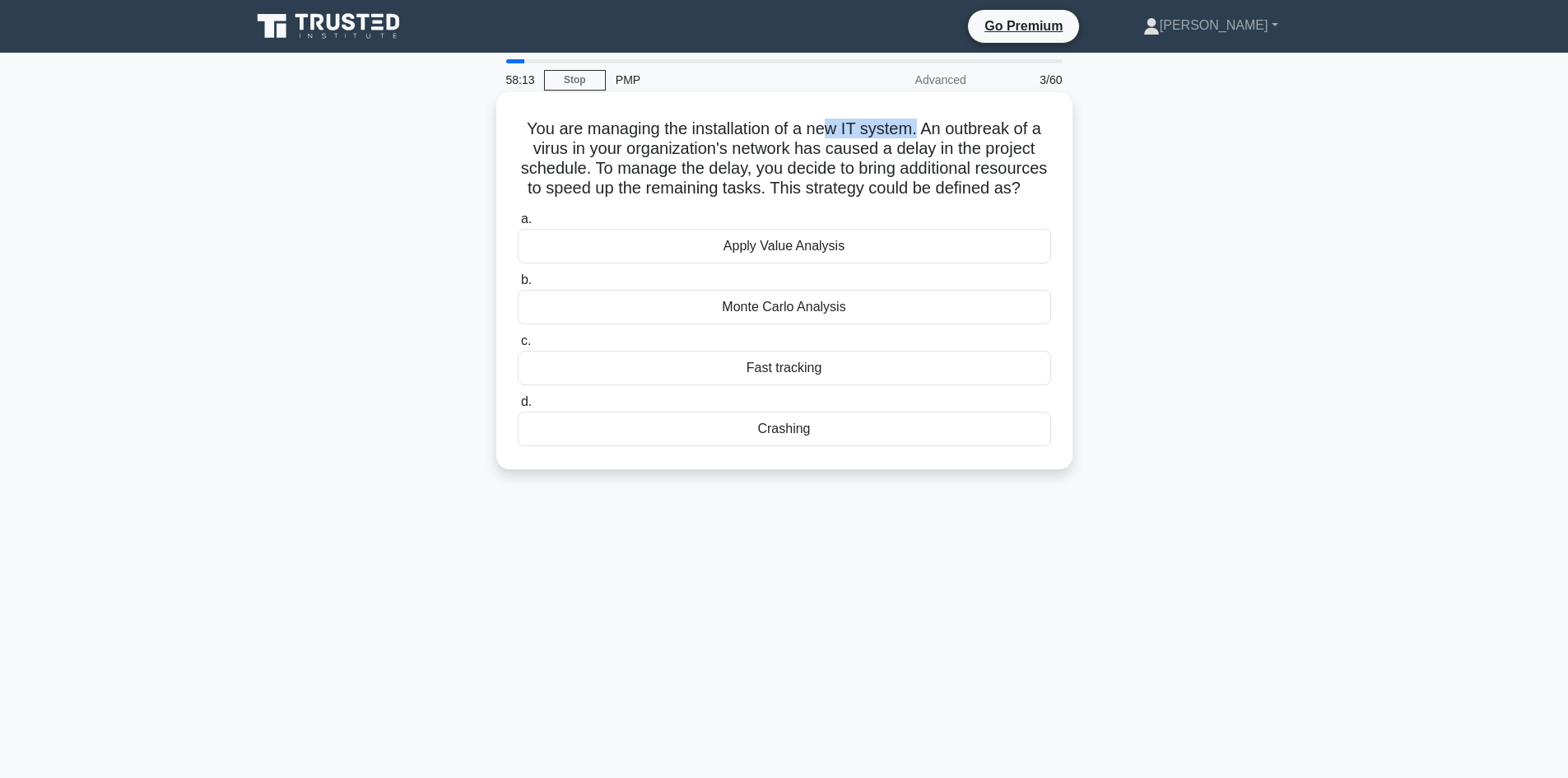
drag, startPoint x: 825, startPoint y: 127, endPoint x: 916, endPoint y: 139, distance: 91.8
click at [916, 139] on h5 "You are managing the installation of a new IT system. An outbreak of a virus in…" at bounding box center [784, 159] width 537 height 81
drag, startPoint x: 756, startPoint y: 193, endPoint x: 908, endPoint y: 207, distance: 152.6
click at [831, 199] on h5 "You are managing the installation of a new IT system. An outbreak of a virus in…" at bounding box center [784, 159] width 537 height 81
click at [926, 199] on h5 "You are managing the installation of a new IT system. An outbreak of a virus in…" at bounding box center [784, 159] width 537 height 81
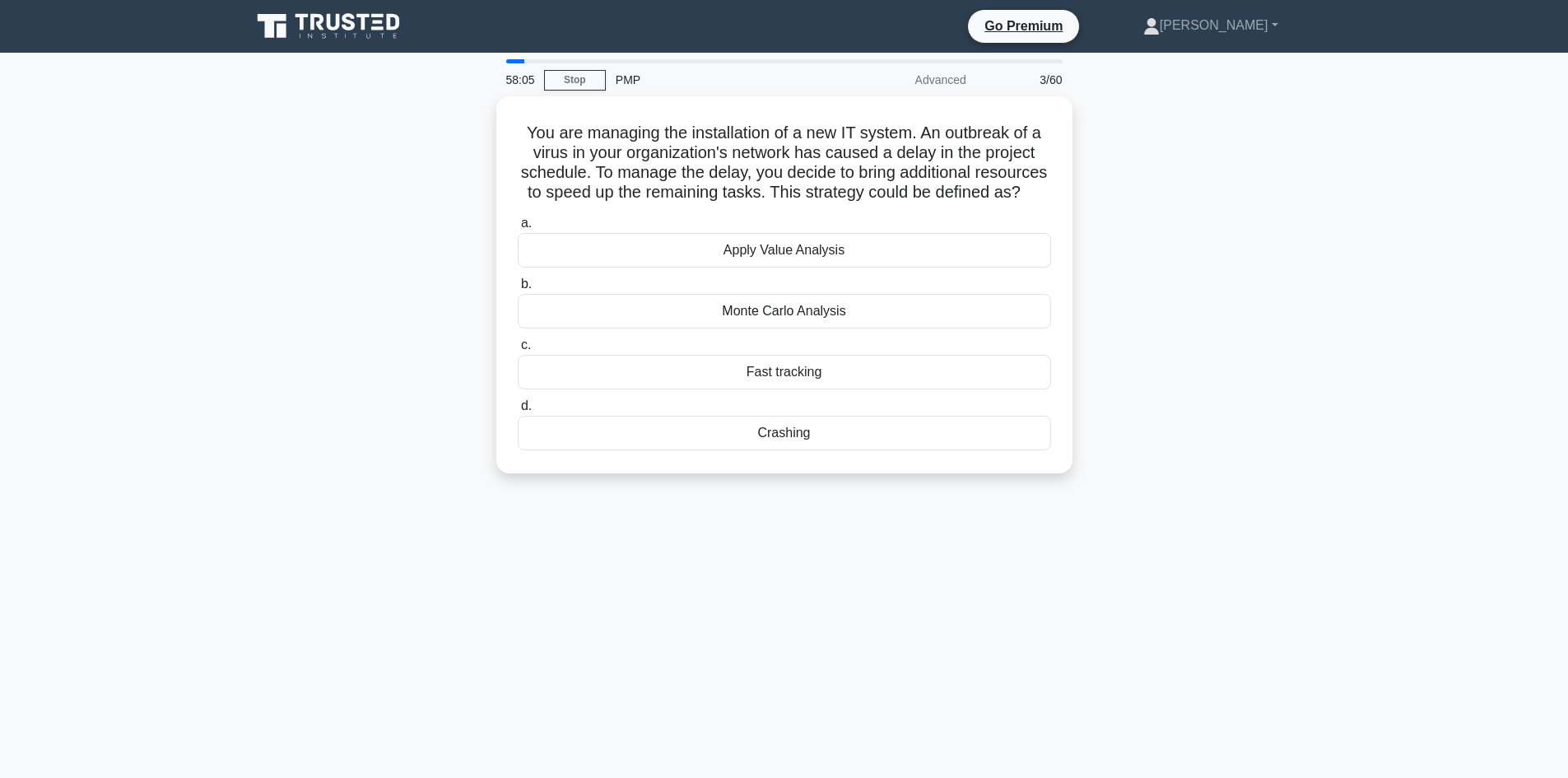
click at [1126, 245] on div "You are managing the installation of a new IT system. An outbreak of a virus in…" at bounding box center [784, 294] width 1086 height 397
click at [793, 385] on div "Fast tracking" at bounding box center [784, 367] width 533 height 35
click at [517, 347] on input "c. Fast tracking" at bounding box center [517, 341] width 0 height 11
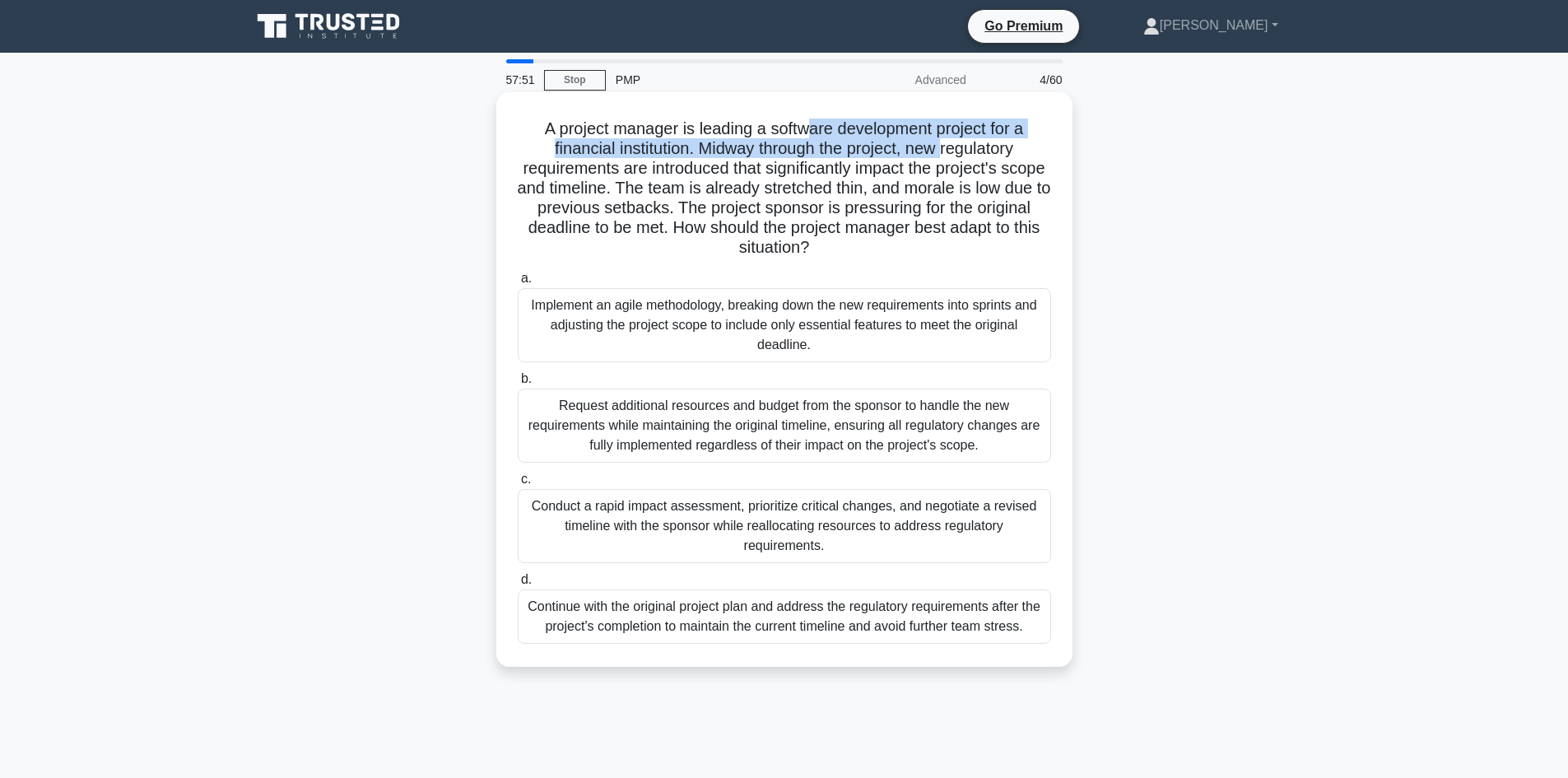
drag, startPoint x: 813, startPoint y: 131, endPoint x: 947, endPoint y: 140, distance: 134.3
click at [947, 140] on h5 "A project manager is leading a software development project for a financial ins…" at bounding box center [784, 188] width 537 height 140
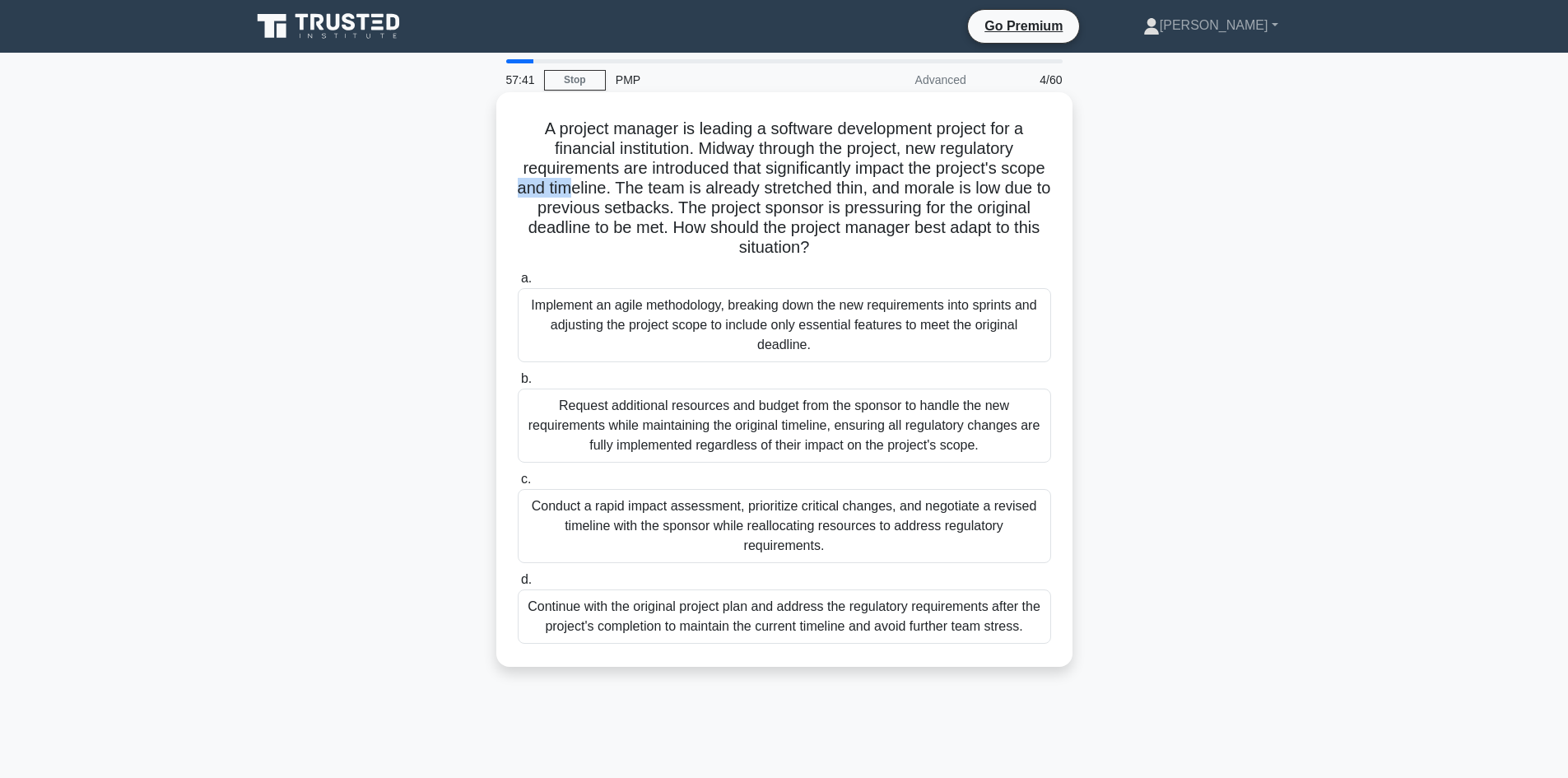
drag, startPoint x: 612, startPoint y: 192, endPoint x: 636, endPoint y: 196, distance: 24.3
click at [635, 197] on h5 "A project manager is leading a software development project for a financial ins…" at bounding box center [784, 188] width 537 height 140
click at [689, 214] on h5 "A project manager is leading a software development project for a financial ins…" at bounding box center [784, 188] width 537 height 140
click at [722, 541] on div "Conduct a rapid impact assessment, prioritize critical changes, and negotiate a…" at bounding box center [784, 526] width 533 height 74
click at [517, 484] on input "c. Conduct a rapid impact assessment, prioritize critical changes, and negotiat…" at bounding box center [517, 479] width 0 height 11
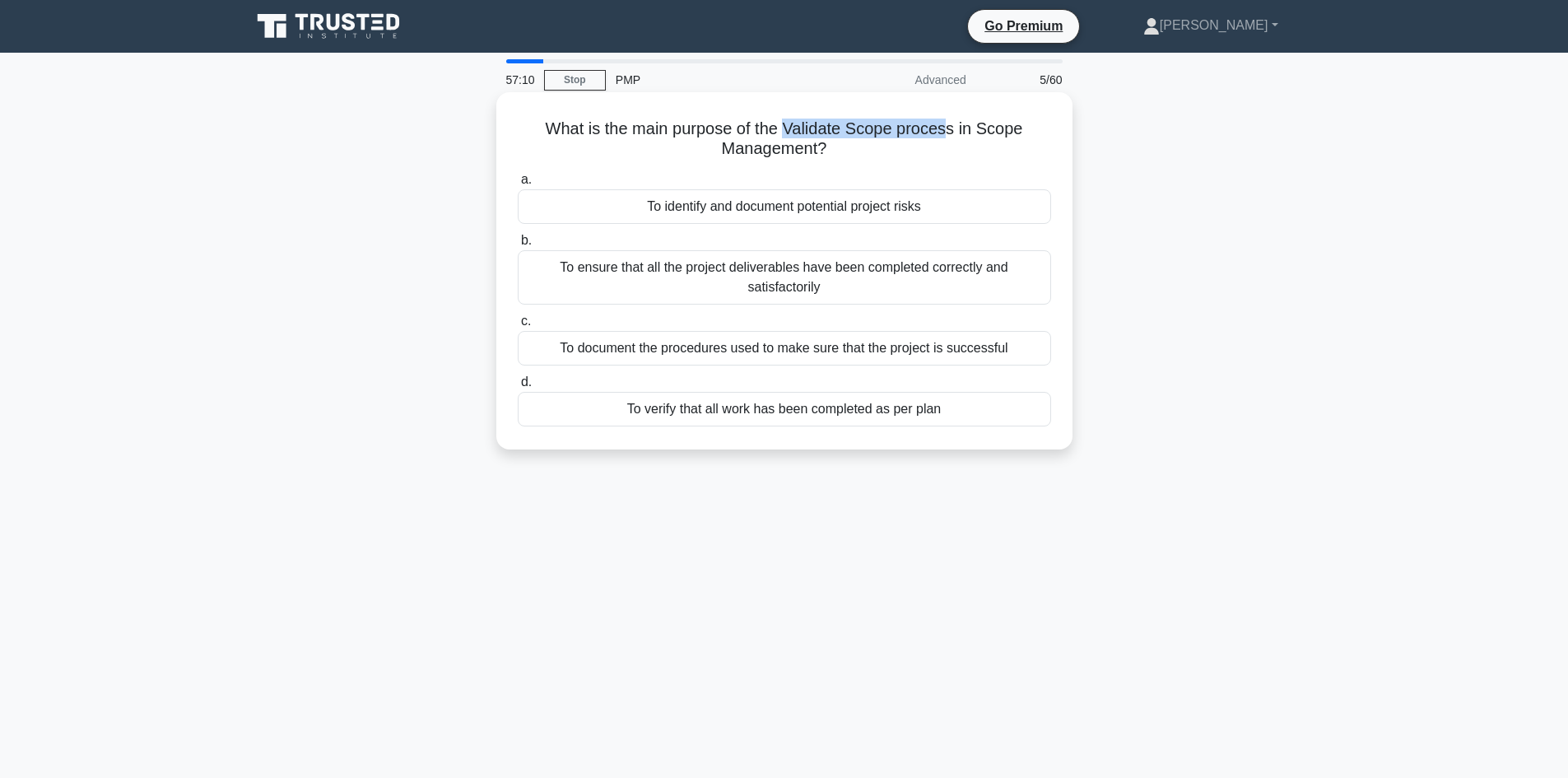
drag, startPoint x: 789, startPoint y: 124, endPoint x: 953, endPoint y: 128, distance: 164.0
click at [953, 128] on h5 "What is the main purpose of the Validate Scope process in Scope Management? .sp…" at bounding box center [784, 138] width 537 height 41
click at [765, 155] on h5 "What is the main purpose of the Validate Scope process in Scope Management? .sp…" at bounding box center [784, 138] width 537 height 41
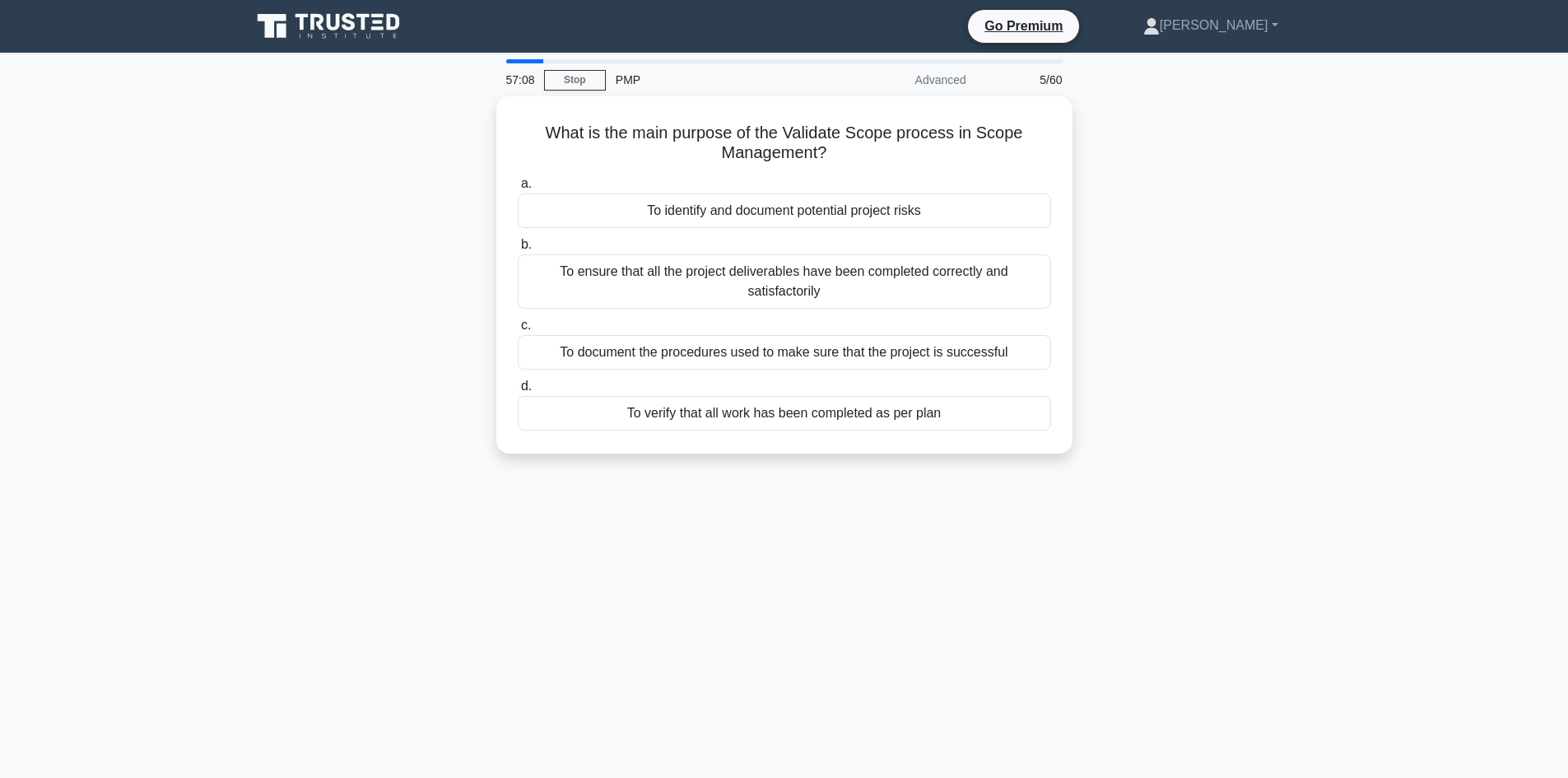
click at [301, 354] on div "What is the main purpose of the Validate Scope process in Scope Management? .sp…" at bounding box center [784, 284] width 1086 height 377
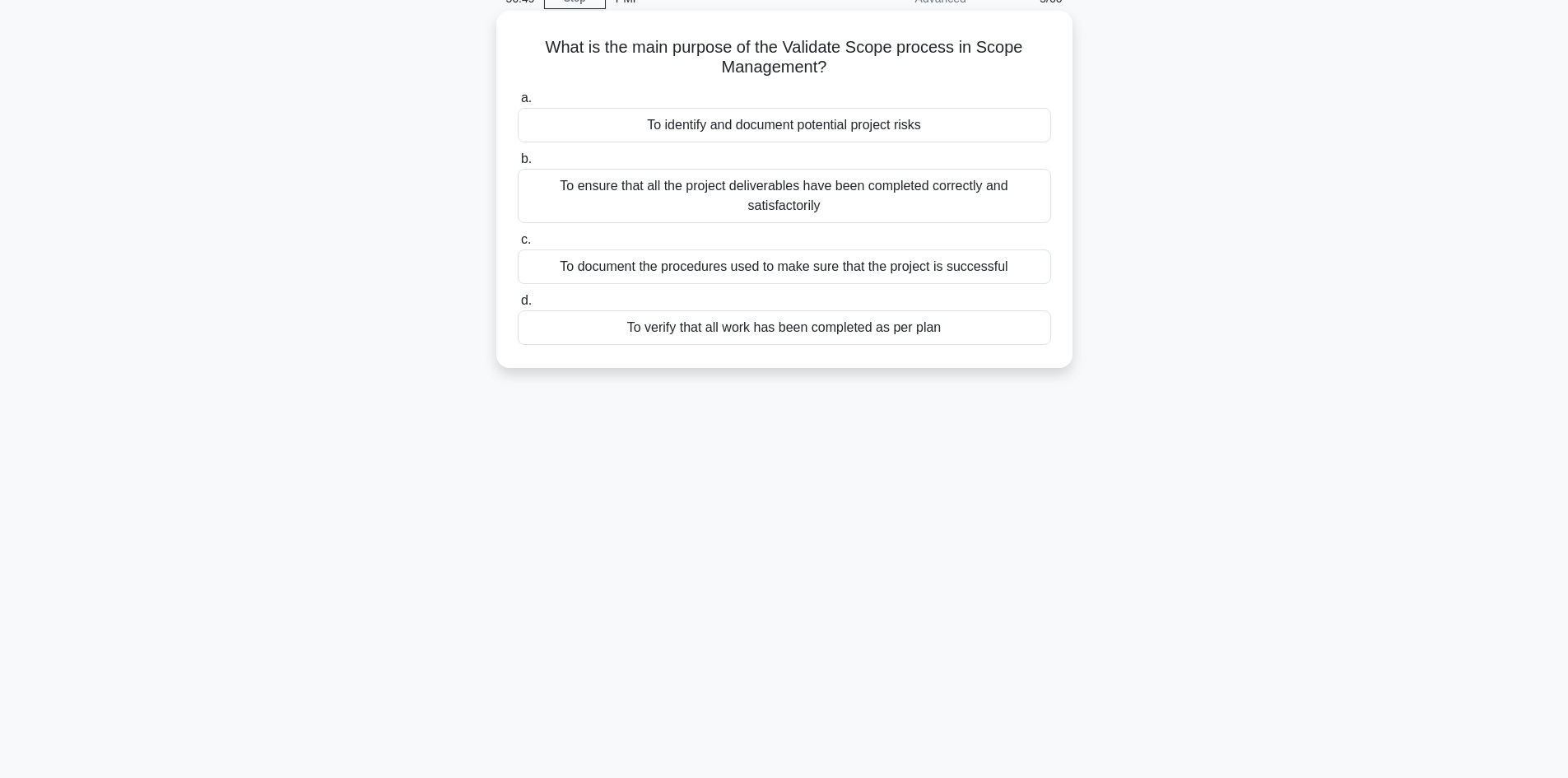
scroll to position [111, 0]
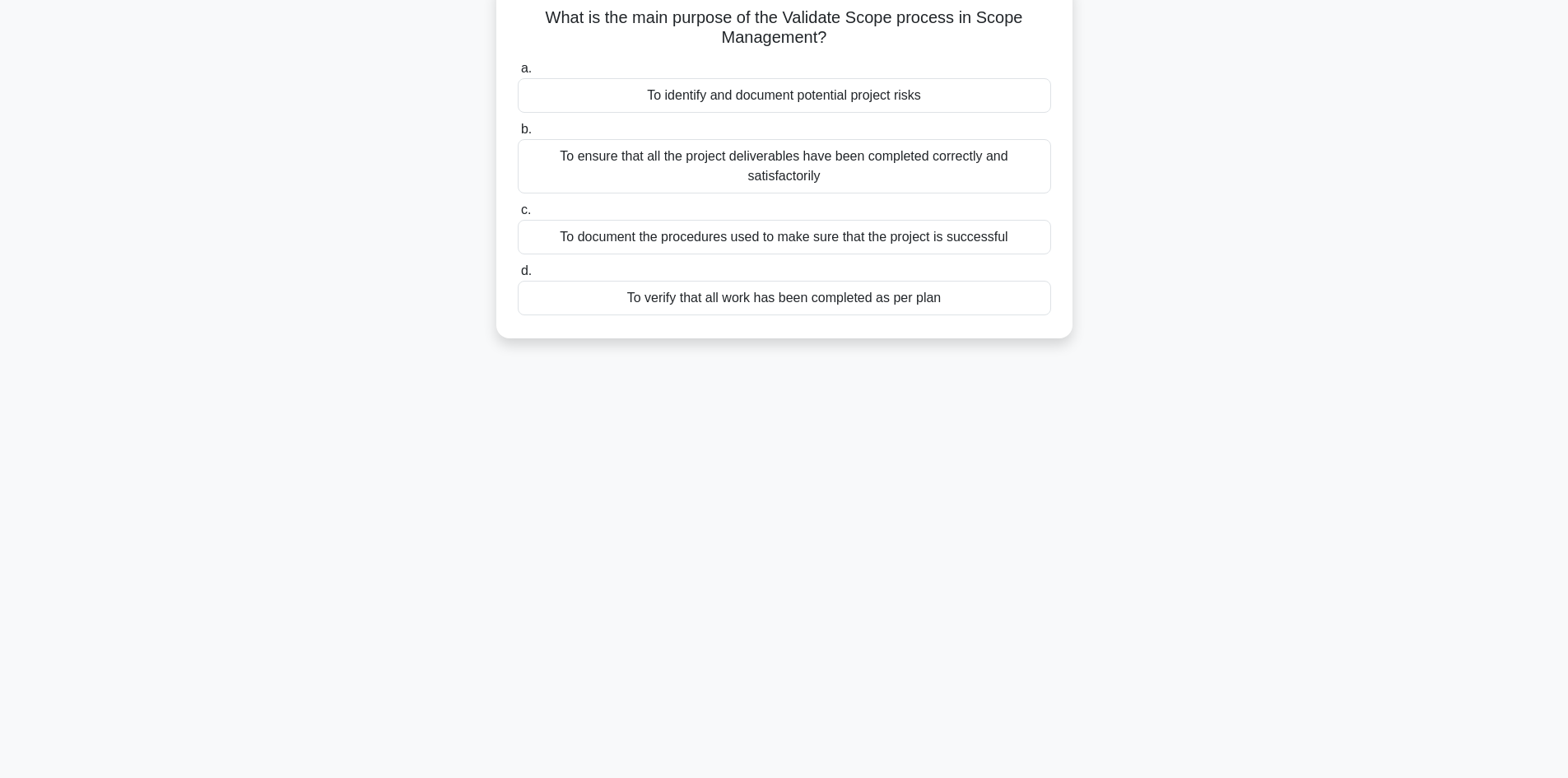
click at [877, 27] on h5 "What is the main purpose of the Validate Scope process in Scope Management? .sp…" at bounding box center [784, 28] width 537 height 41
drag, startPoint x: 935, startPoint y: 26, endPoint x: 951, endPoint y: 24, distance: 16.1
click at [936, 26] on h5 "What is the main purpose of the Validate Scope process in Scope Management? .sp…" at bounding box center [784, 28] width 537 height 41
click at [1020, 22] on h5 "What is the main purpose of the Validate Scope process in Scope Management? .sp…" at bounding box center [784, 28] width 537 height 41
click at [812, 32] on h5 "What is the main purpose of the Validate Scope process in Scope Management? .sp…" at bounding box center [784, 28] width 537 height 41
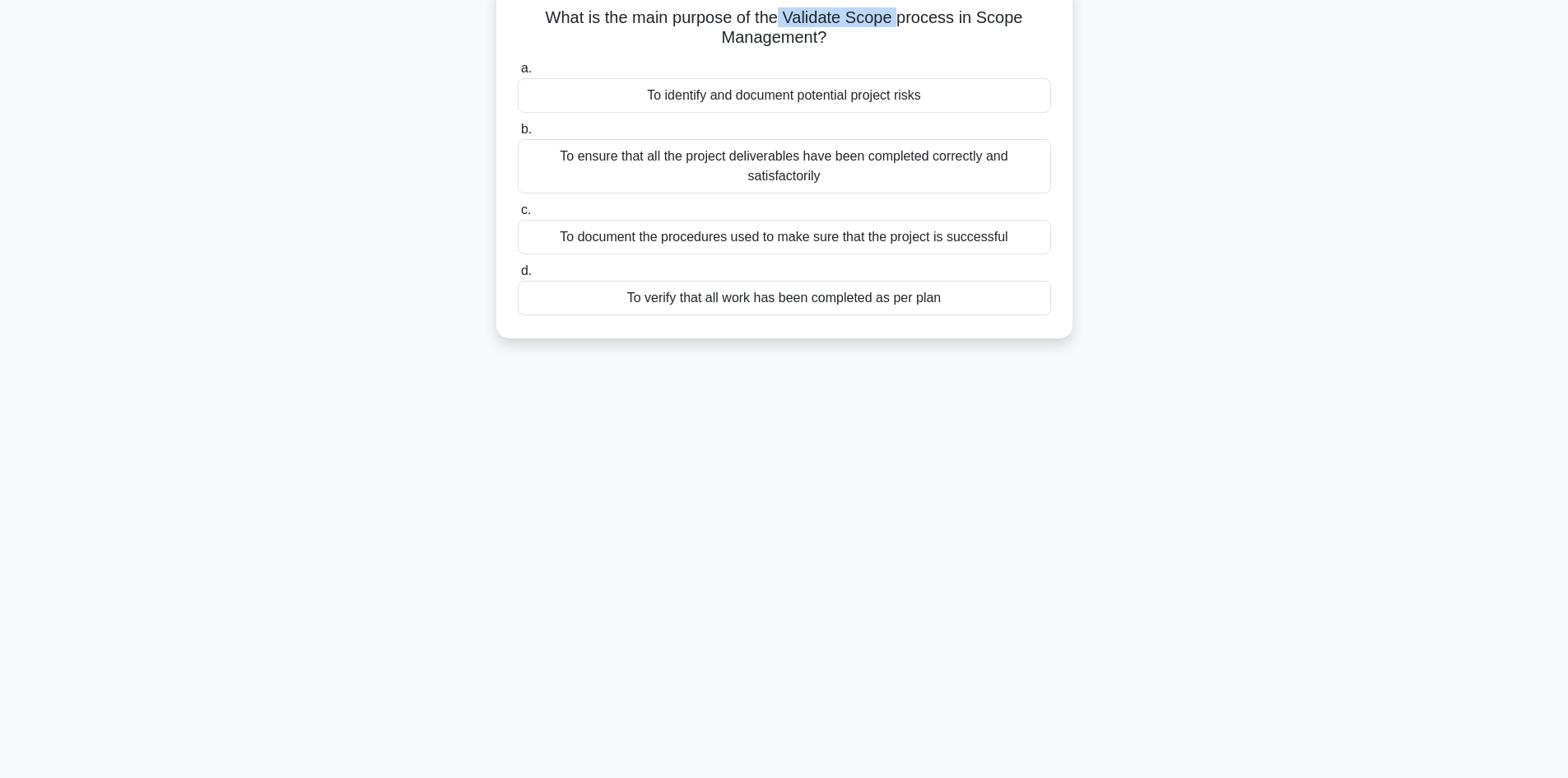
drag, startPoint x: 784, startPoint y: 17, endPoint x: 906, endPoint y: 26, distance: 122.3
click at [906, 26] on h5 "What is the main purpose of the Validate Scope process in Scope Management? .sp…" at bounding box center [784, 28] width 537 height 41
click at [717, 19] on h5 "What is the main purpose of the Validate Scope process in Scope Management? .sp…" at bounding box center [784, 28] width 537 height 41
drag, startPoint x: 778, startPoint y: 16, endPoint x: 955, endPoint y: 29, distance: 177.5
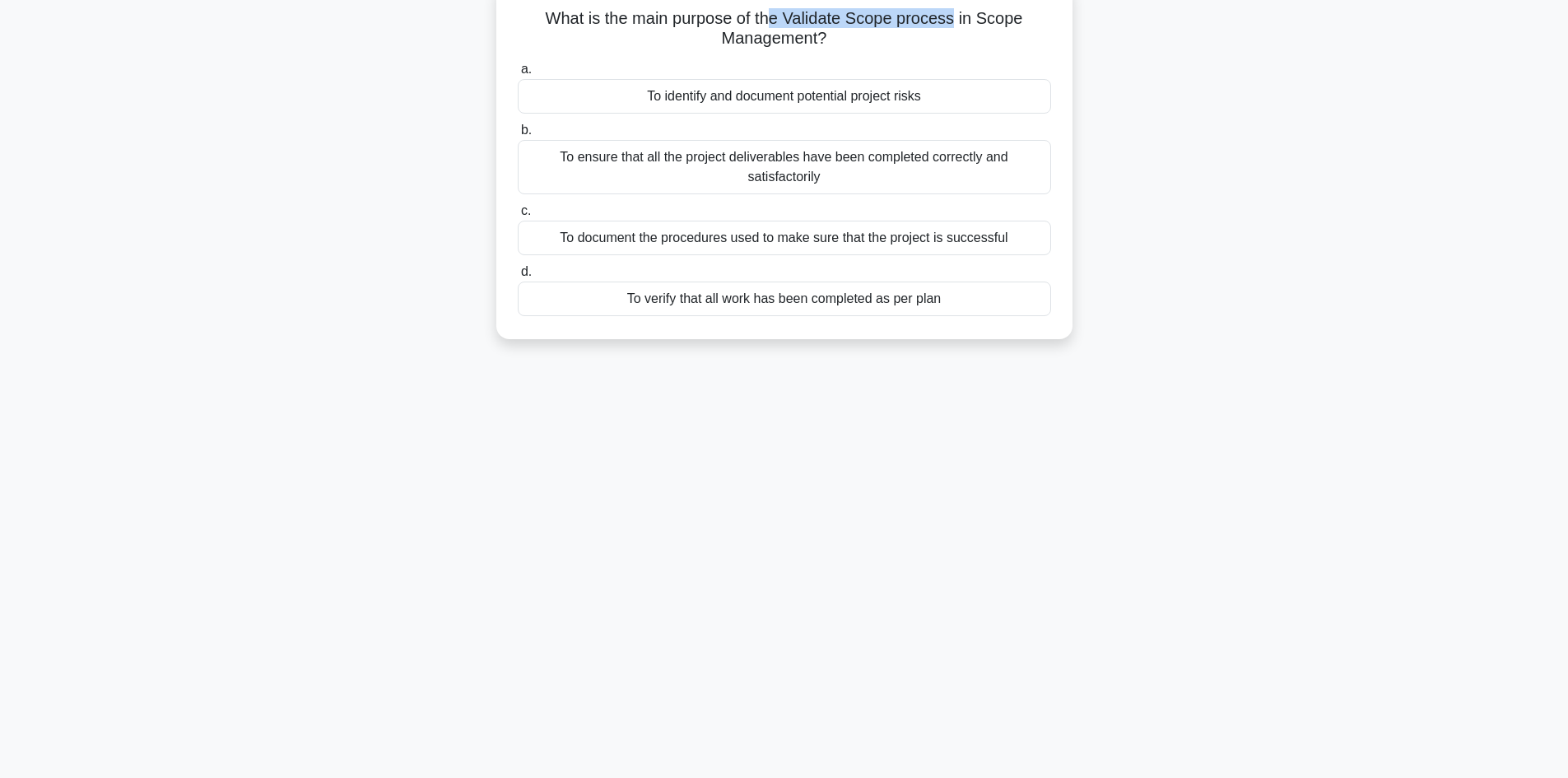
click at [955, 29] on h5 "What is the main purpose of the Validate Scope process in Scope Management? .sp…" at bounding box center [784, 29] width 537 height 41
click at [947, 43] on h5 "What is the main purpose of the Validate Scope process in Scope Management? .sp…" at bounding box center [784, 29] width 537 height 41
click at [792, 292] on div "To verify that all work has been completed as per plan" at bounding box center [784, 299] width 533 height 35
click at [517, 278] on input "d. To verify that all work has been completed as per plan" at bounding box center [517, 272] width 0 height 11
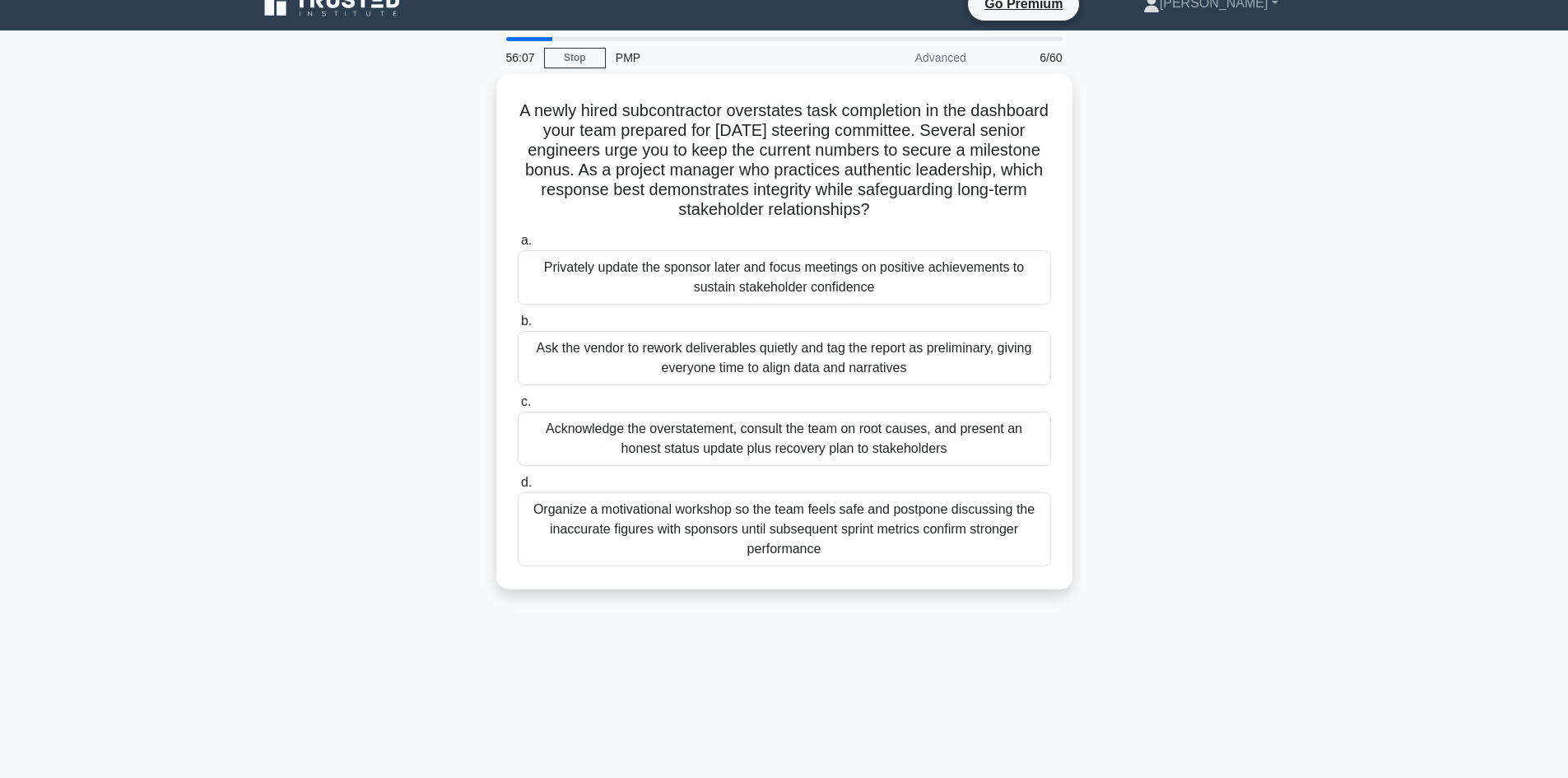
scroll to position [0, 0]
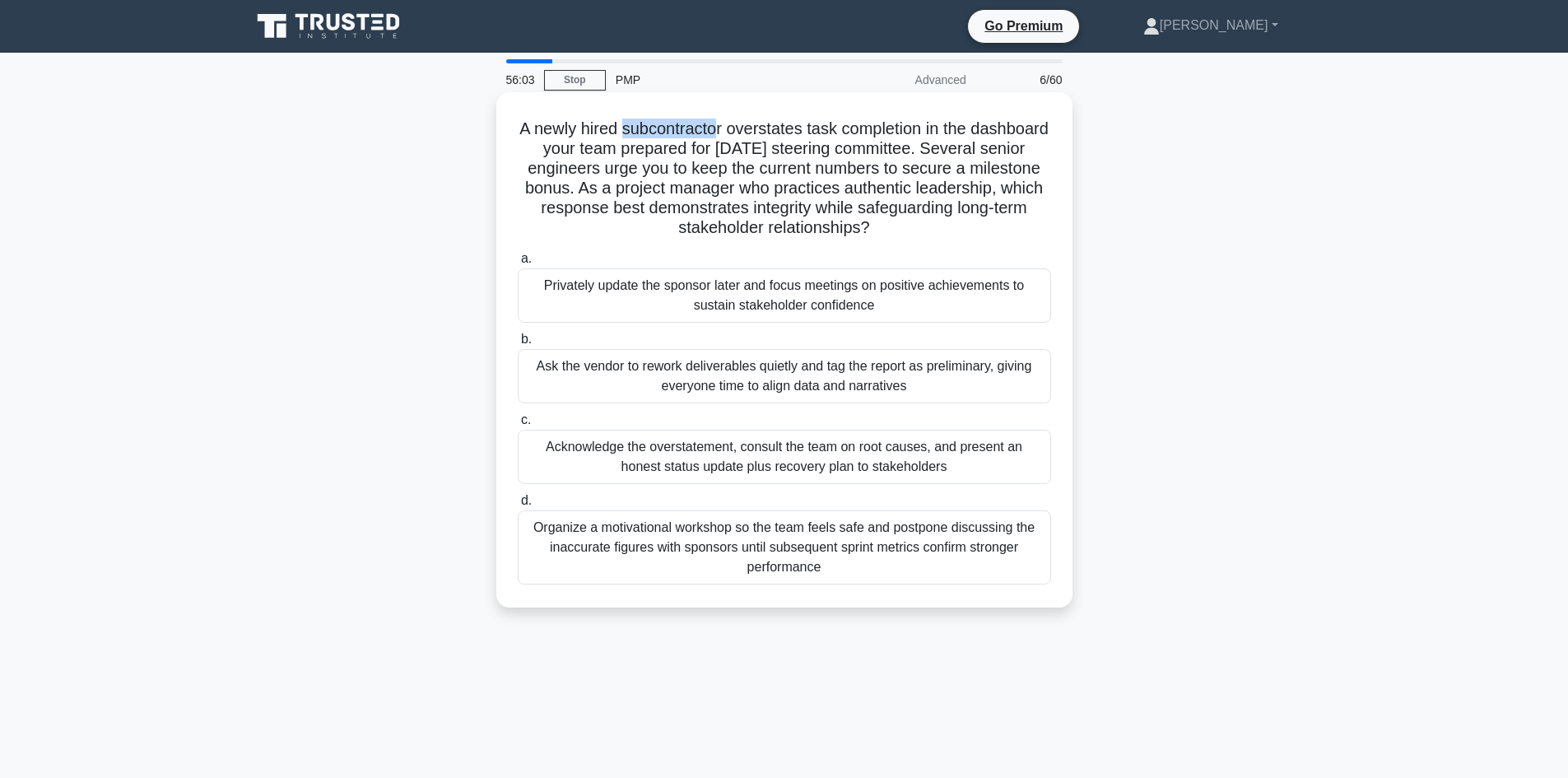
drag, startPoint x: 684, startPoint y: 129, endPoint x: 759, endPoint y: 134, distance: 75.2
click at [759, 134] on h5 "A newly hired subcontractor overstates task completion in the dashboard your te…" at bounding box center [784, 178] width 537 height 120
drag, startPoint x: 787, startPoint y: 127, endPoint x: 828, endPoint y: 128, distance: 41.0
click at [828, 128] on h5 "A newly hired subcontractor overstates task completion in the dashboard your te…" at bounding box center [784, 178] width 537 height 120
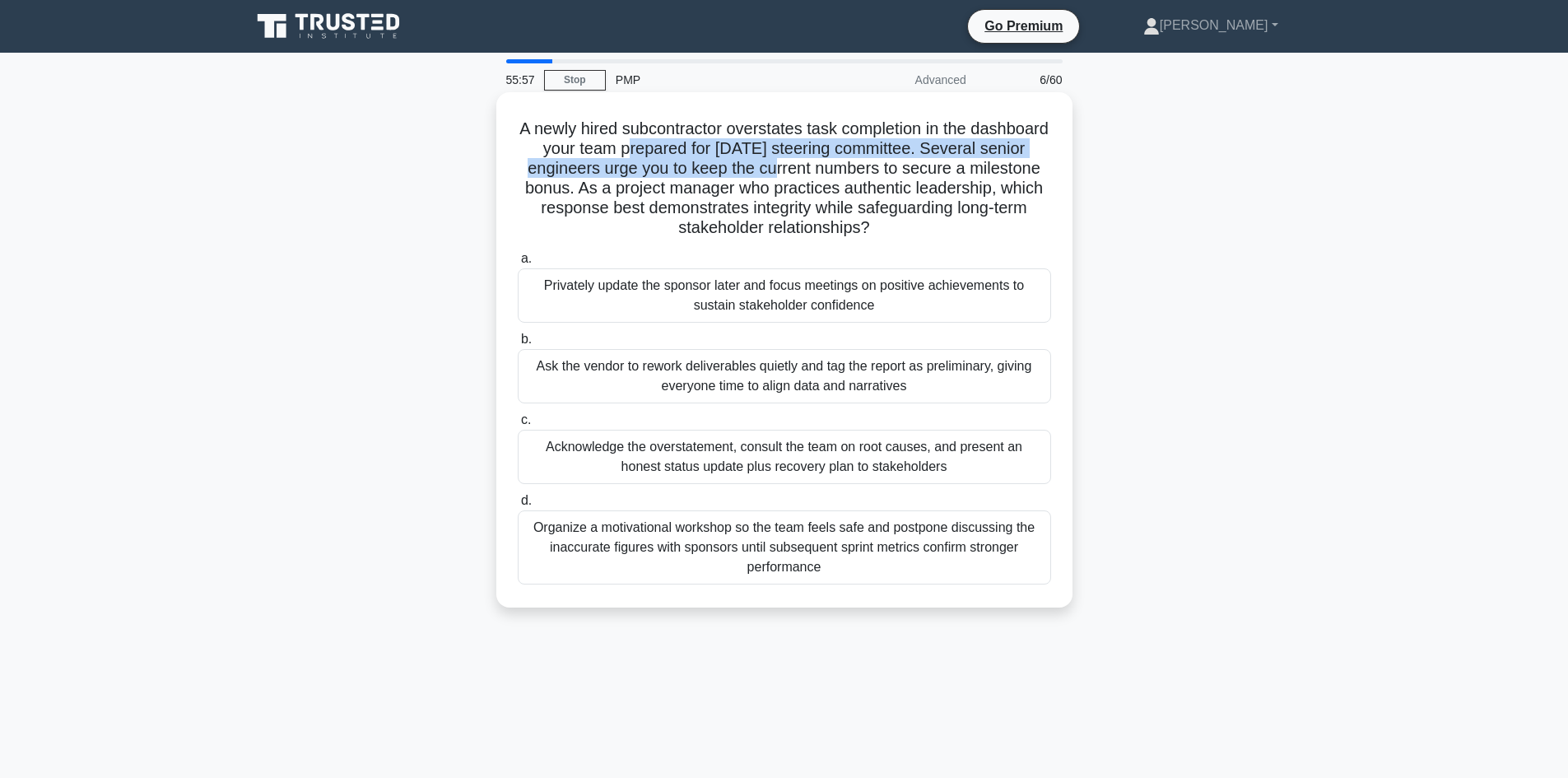
drag, startPoint x: 722, startPoint y: 152, endPoint x: 868, endPoint y: 166, distance: 146.7
click at [868, 166] on h5 "A newly hired subcontractor overstates task completion in the dashboard your te…" at bounding box center [784, 178] width 537 height 120
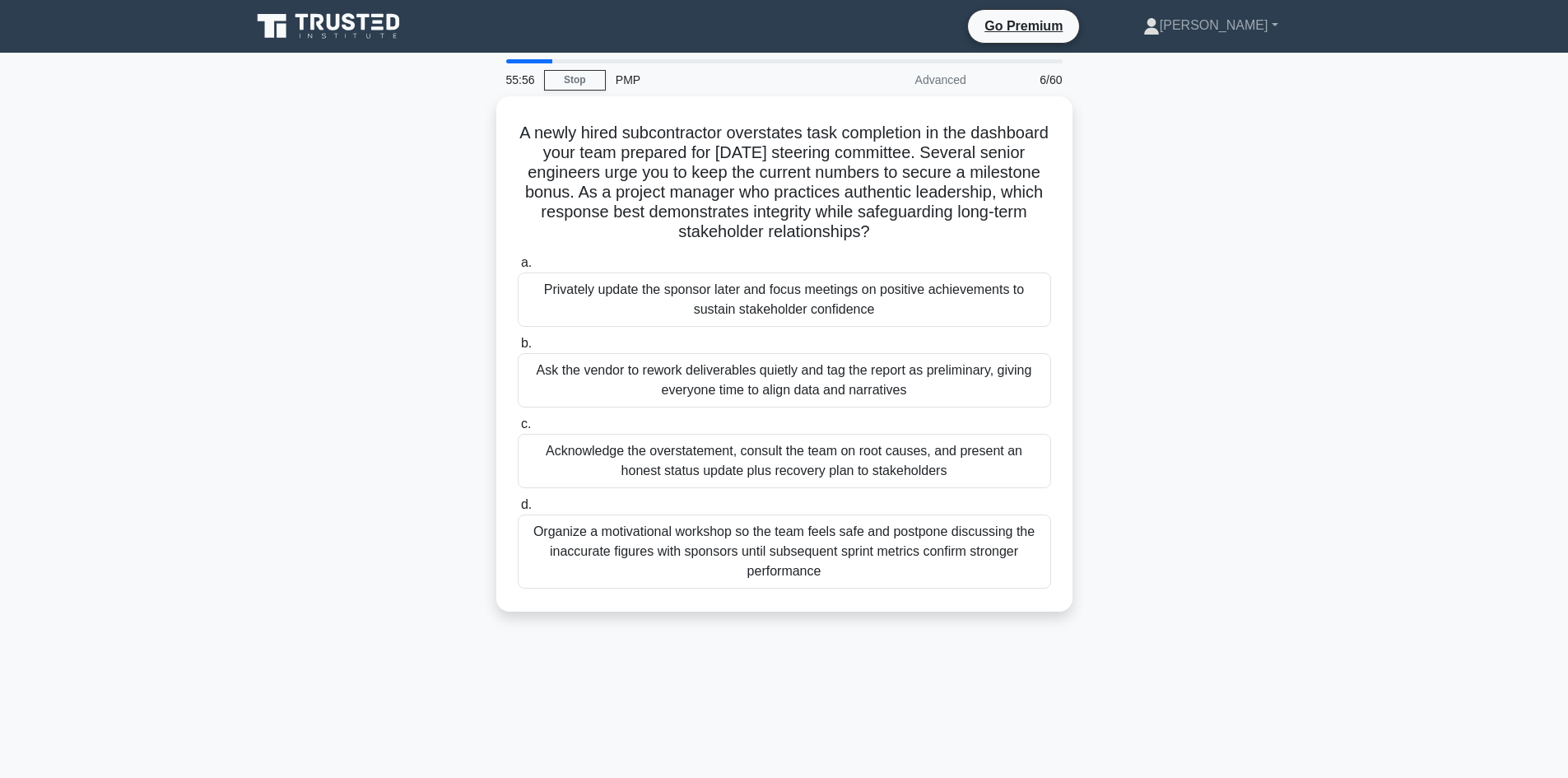
click at [479, 208] on div "A newly hired subcontractor overstates task completion in the dashboard your te…" at bounding box center [784, 364] width 1086 height 535
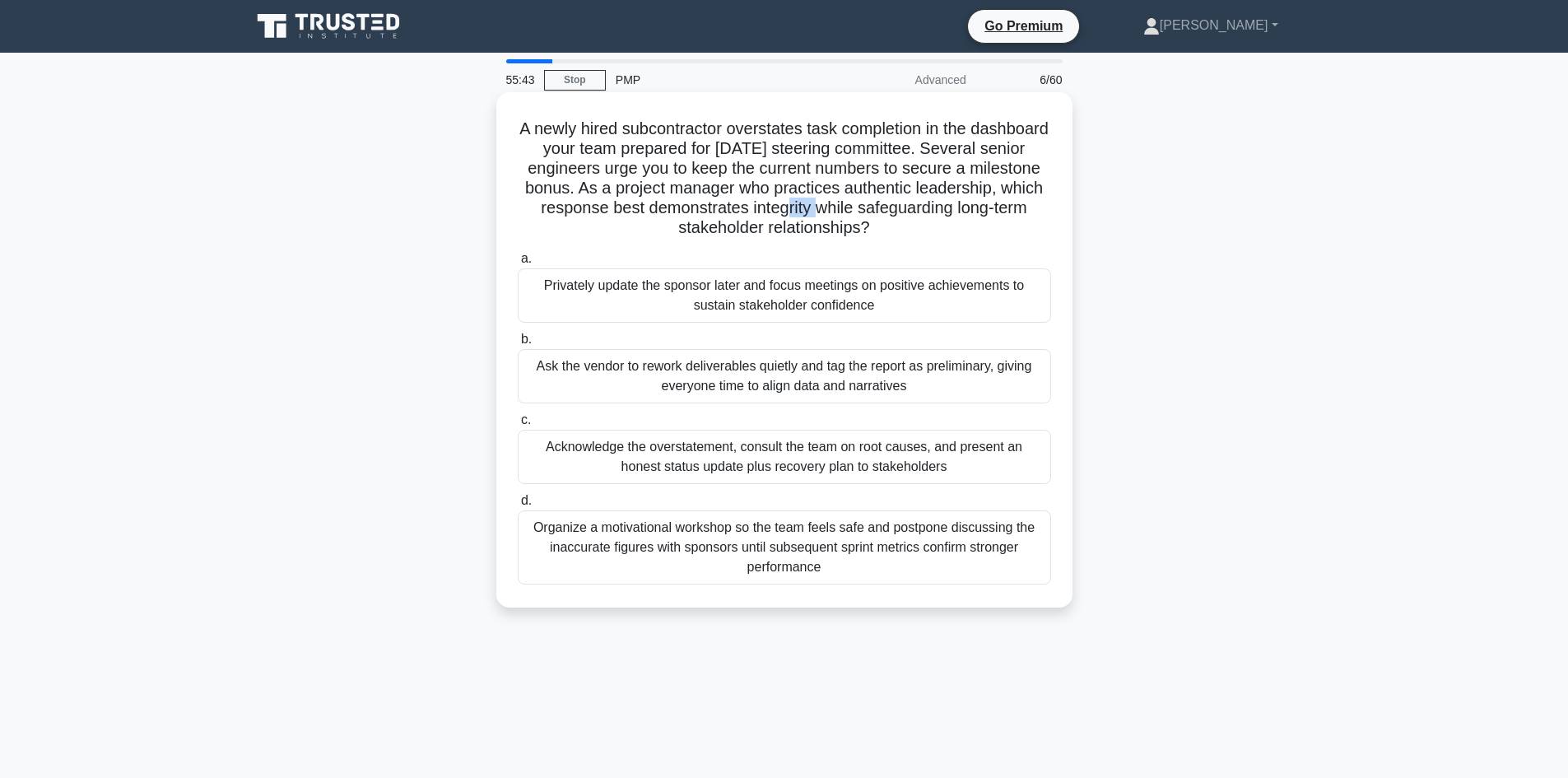
drag, startPoint x: 946, startPoint y: 207, endPoint x: 986, endPoint y: 217, distance: 41.2
click at [986, 217] on h5 "A newly hired subcontractor overstates task completion in the dashboard your te…" at bounding box center [784, 178] width 537 height 120
drag, startPoint x: 622, startPoint y: 231, endPoint x: 954, endPoint y: 230, distance: 332.0
click at [954, 230] on h5 "A newly hired subcontractor overstates task completion in the dashboard your te…" at bounding box center [784, 178] width 537 height 120
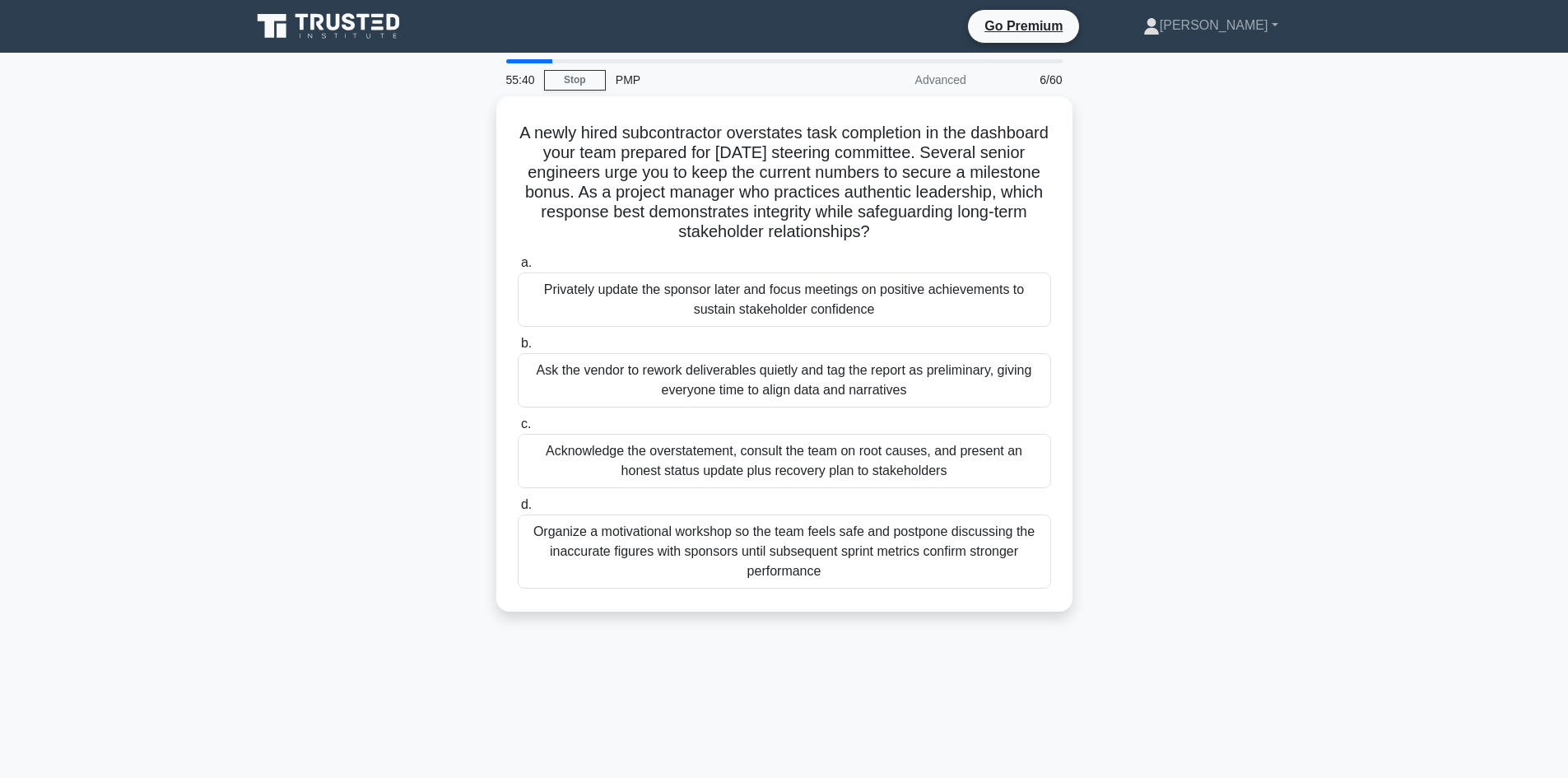
click at [370, 208] on div "A newly hired subcontractor overstates task completion in the dashboard your te…" at bounding box center [784, 364] width 1086 height 535
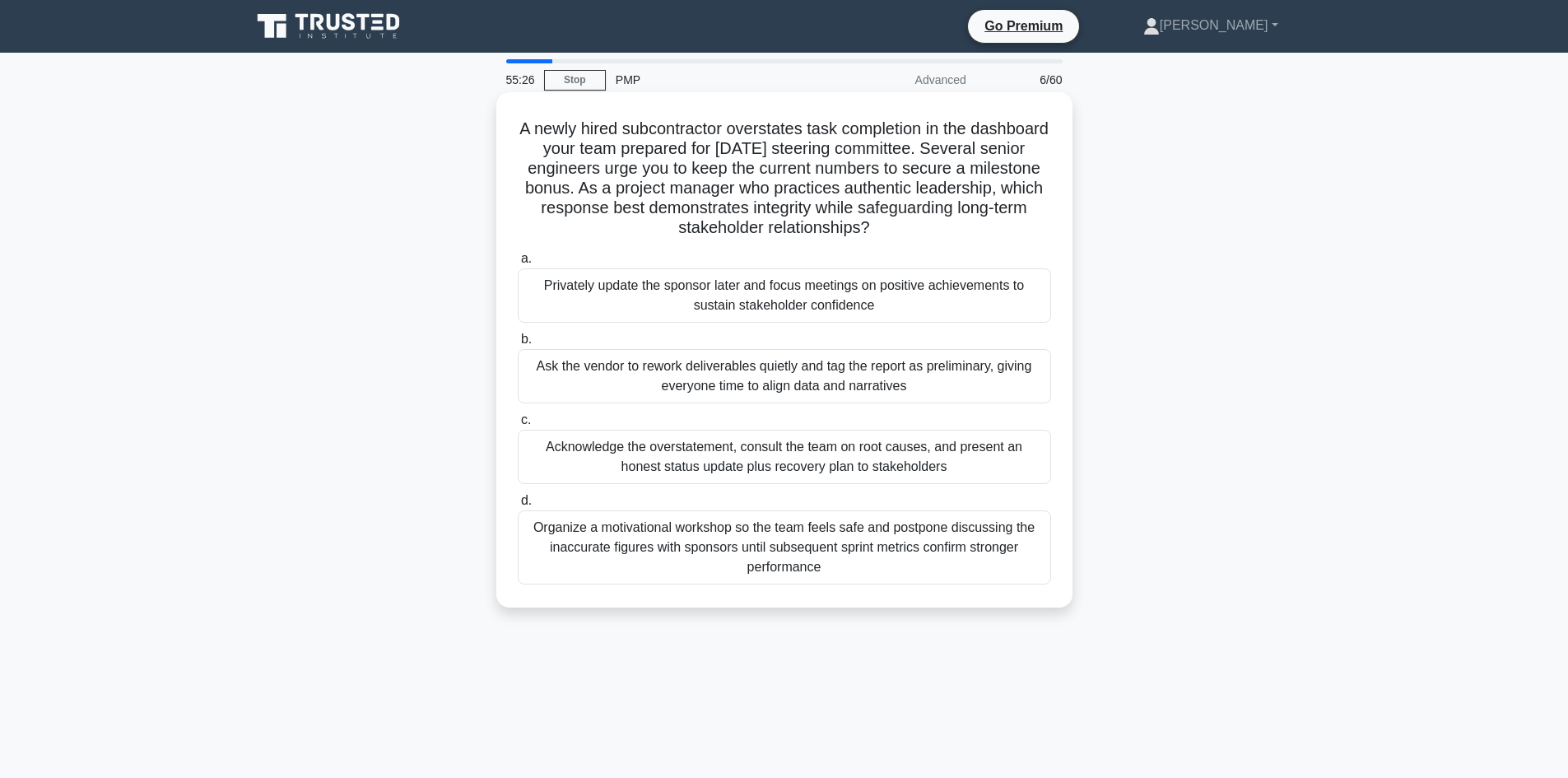
click at [889, 149] on h5 "A newly hired subcontractor overstates task completion in the dashboard your te…" at bounding box center [784, 178] width 537 height 120
click at [1014, 149] on h5 "A newly hired subcontractor overstates task completion in the dashboard your te…" at bounding box center [784, 178] width 537 height 120
click at [581, 160] on h5 "A newly hired subcontractor overstates task completion in the dashboard your te…" at bounding box center [784, 178] width 537 height 120
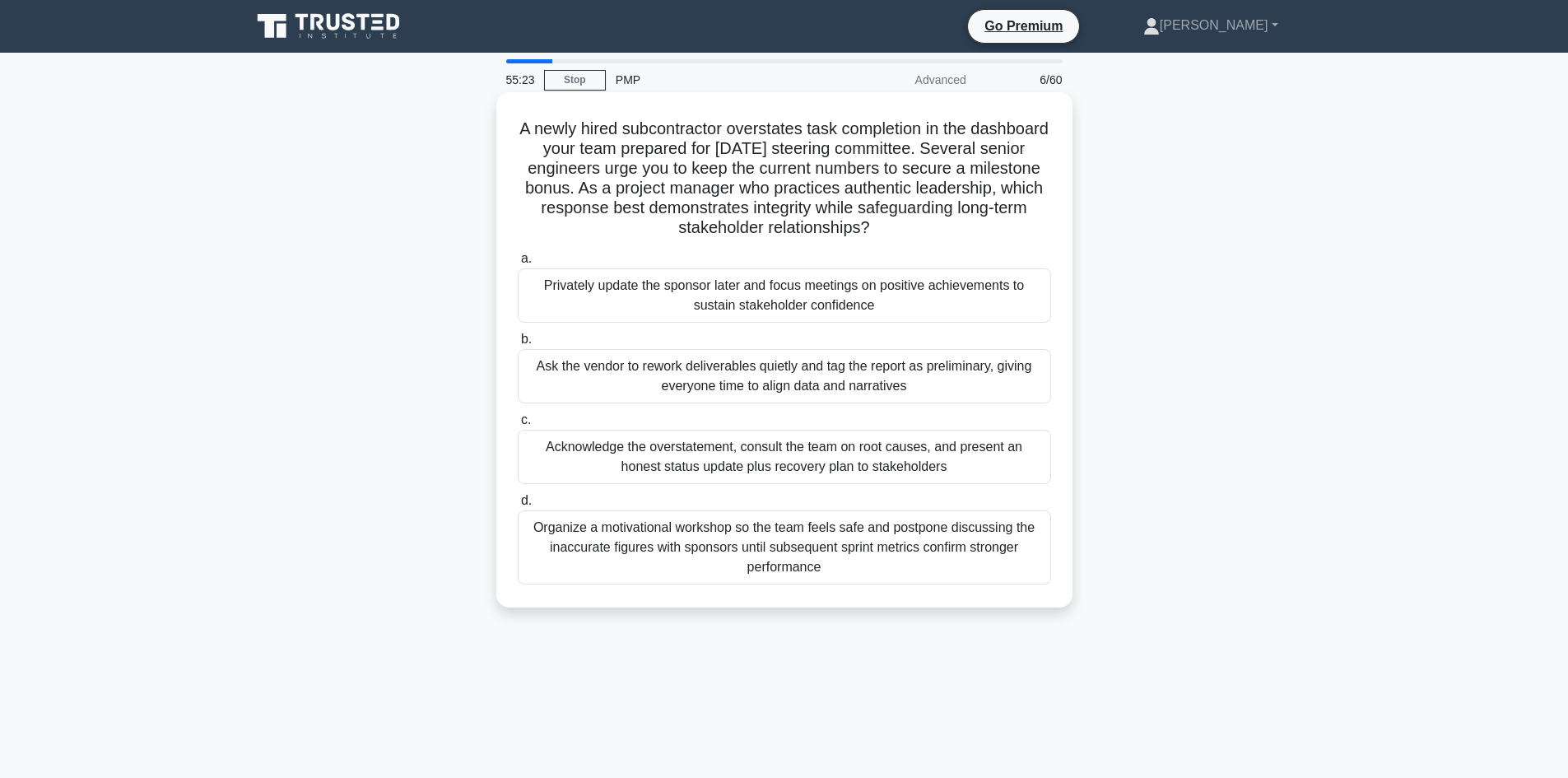
click at [645, 167] on h5 "A newly hired subcontractor overstates task completion in the dashboard your te…" at bounding box center [784, 178] width 537 height 120
drag, startPoint x: 645, startPoint y: 167, endPoint x: 710, endPoint y: 166, distance: 65.0
click at [666, 169] on h5 "A newly hired subcontractor overstates task completion in the dashboard your te…" at bounding box center [784, 178] width 537 height 120
click at [749, 170] on h5 "A newly hired subcontractor overstates task completion in the dashboard your te…" at bounding box center [784, 178] width 537 height 120
drag, startPoint x: 770, startPoint y: 172, endPoint x: 786, endPoint y: 174, distance: 16.1
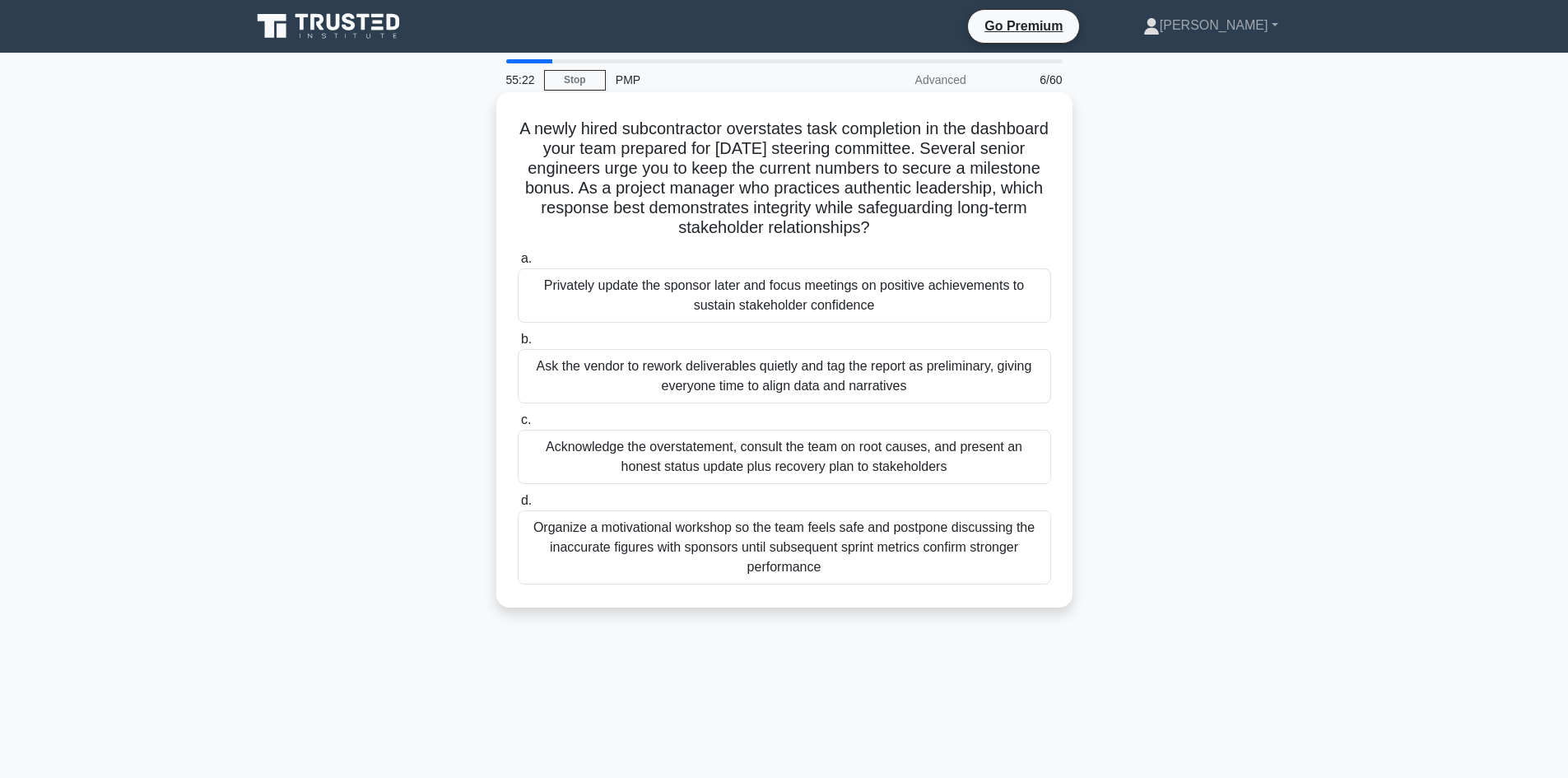
click at [771, 172] on h5 "A newly hired subcontractor overstates task completion in the dashboard your te…" at bounding box center [784, 178] width 537 height 120
drag, startPoint x: 833, startPoint y: 170, endPoint x: 891, endPoint y: 176, distance: 58.3
click at [834, 170] on h5 "A newly hired subcontractor overstates task completion in the dashboard your te…" at bounding box center [784, 178] width 537 height 120
click at [913, 170] on h5 "A newly hired subcontractor overstates task completion in the dashboard your te…" at bounding box center [784, 178] width 537 height 120
click at [981, 166] on h5 "A newly hired subcontractor overstates task completion in the dashboard your te…" at bounding box center [784, 178] width 537 height 120
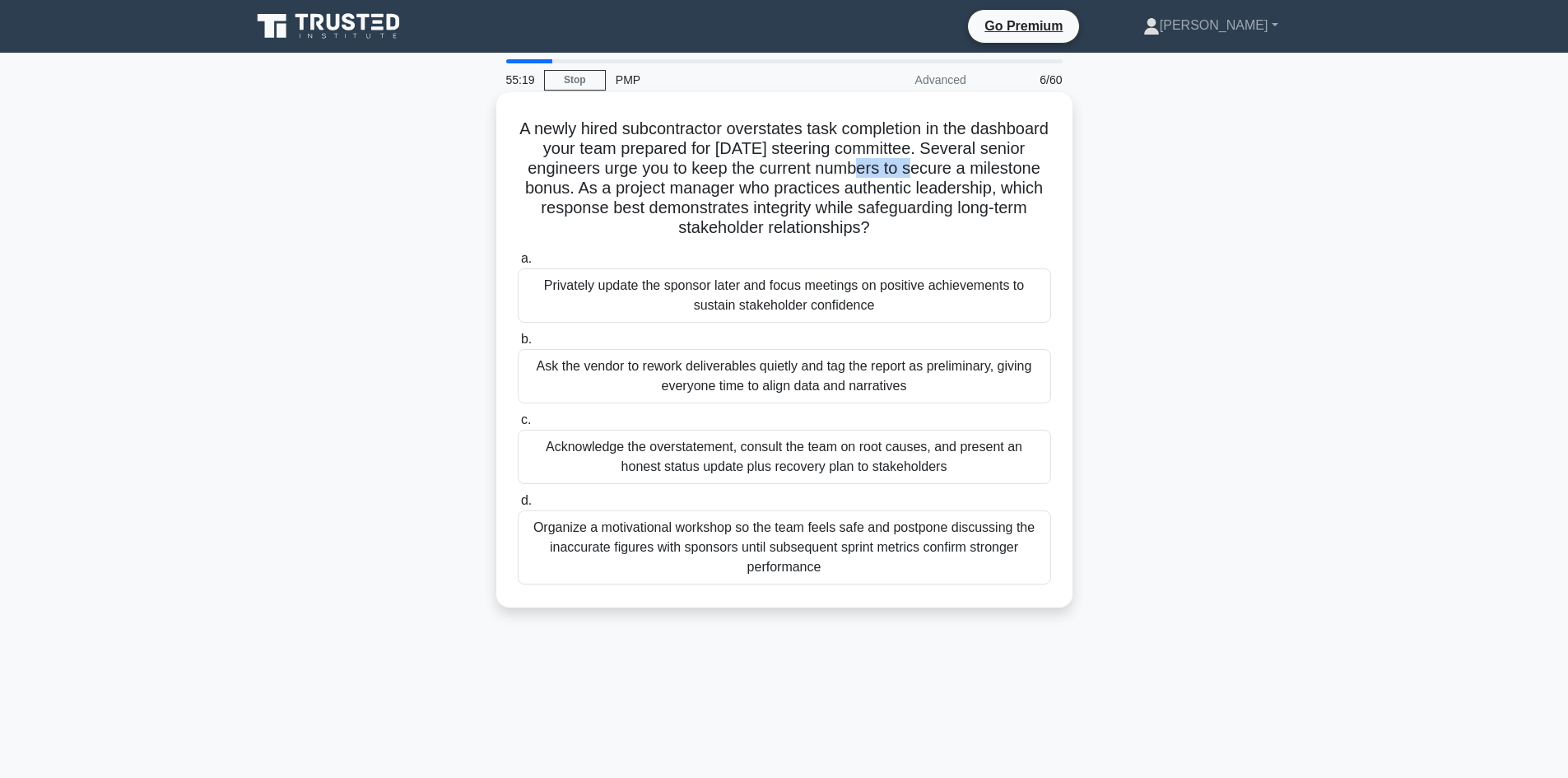
click at [981, 166] on h5 "A newly hired subcontractor overstates task completion in the dashboard your te…" at bounding box center [784, 178] width 537 height 120
click at [583, 195] on h5 "A newly hired subcontractor overstates task completion in the dashboard your te…" at bounding box center [784, 178] width 537 height 120
click at [663, 187] on h5 "A newly hired subcontractor overstates task completion in the dashboard your te…" at bounding box center [784, 178] width 537 height 120
drag, startPoint x: 663, startPoint y: 187, endPoint x: 694, endPoint y: 188, distance: 31.0
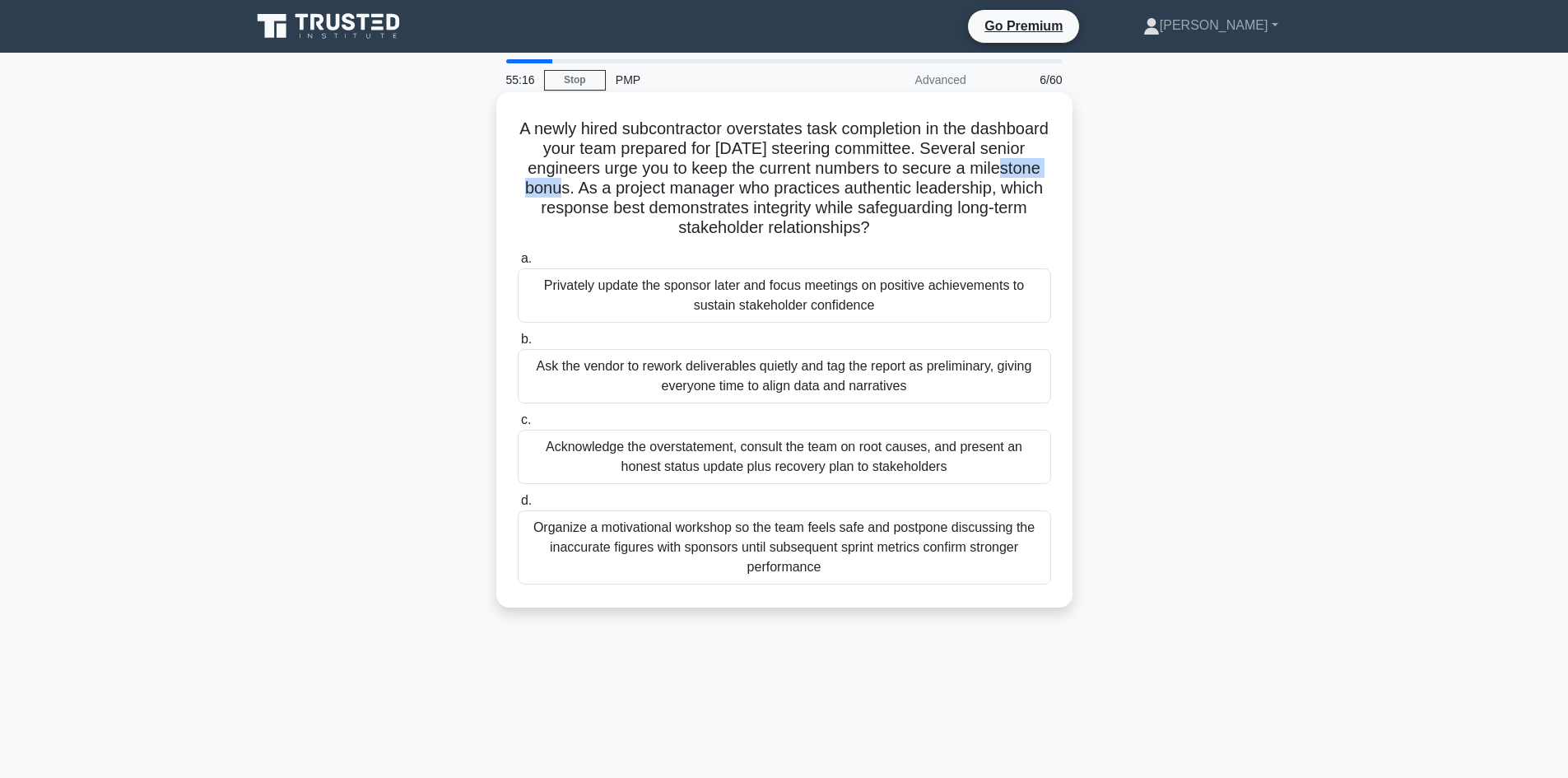
click at [668, 187] on h5 "A newly hired subcontractor overstates task completion in the dashboard your te…" at bounding box center [784, 178] width 537 height 120
click at [711, 187] on h5 "A newly hired subcontractor overstates task completion in the dashboard your te…" at bounding box center [784, 178] width 537 height 120
click at [619, 210] on h5 "A newly hired subcontractor overstates task completion in the dashboard your te…" at bounding box center [784, 178] width 537 height 120
drag, startPoint x: 619, startPoint y: 210, endPoint x: 693, endPoint y: 214, distance: 74.1
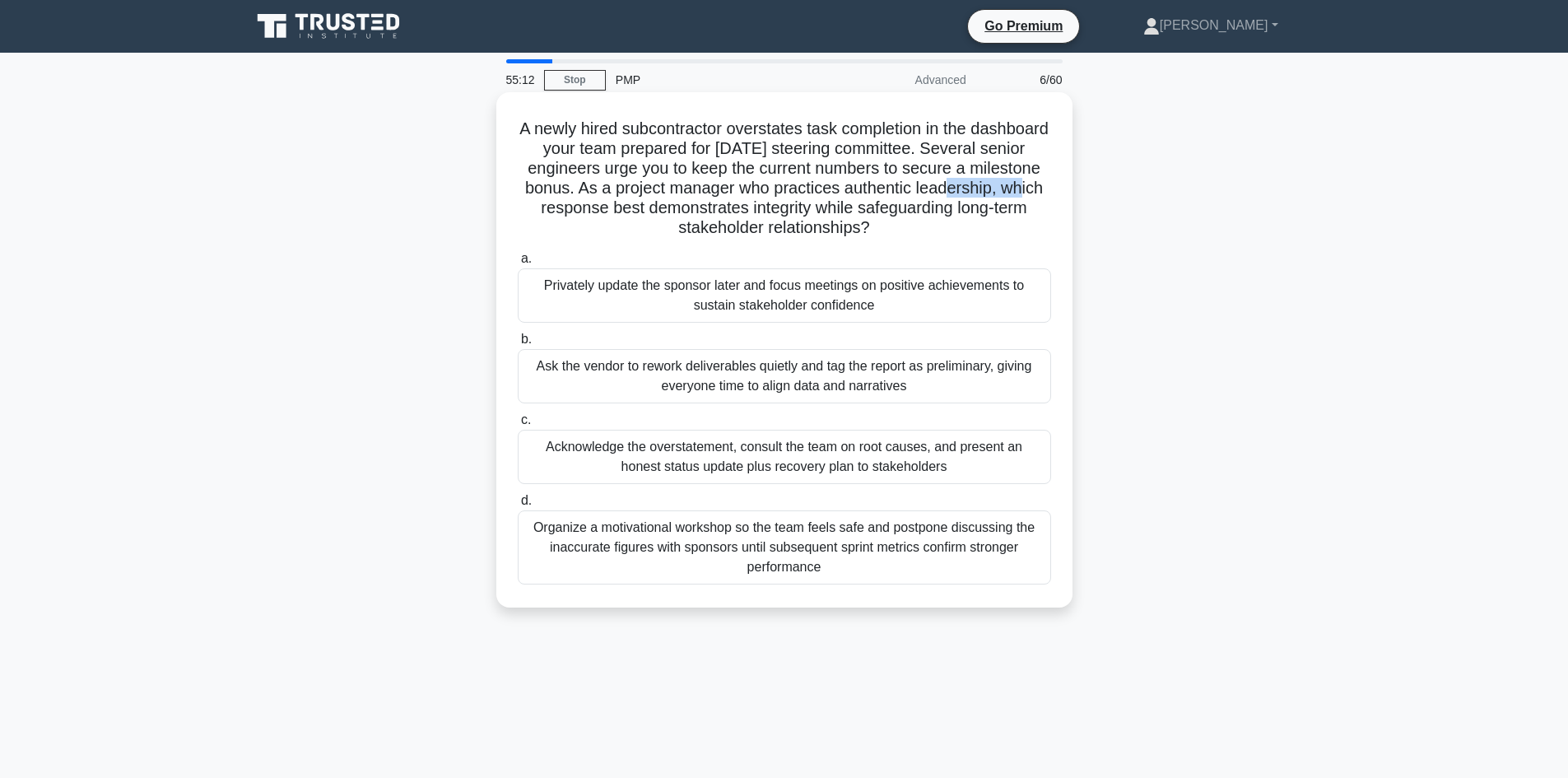
click at [619, 210] on h5 "A newly hired subcontractor overstates task completion in the dashboard your te…" at bounding box center [784, 178] width 537 height 120
click at [730, 213] on h5 "A newly hired subcontractor overstates task completion in the dashboard your te…" at bounding box center [784, 178] width 537 height 120
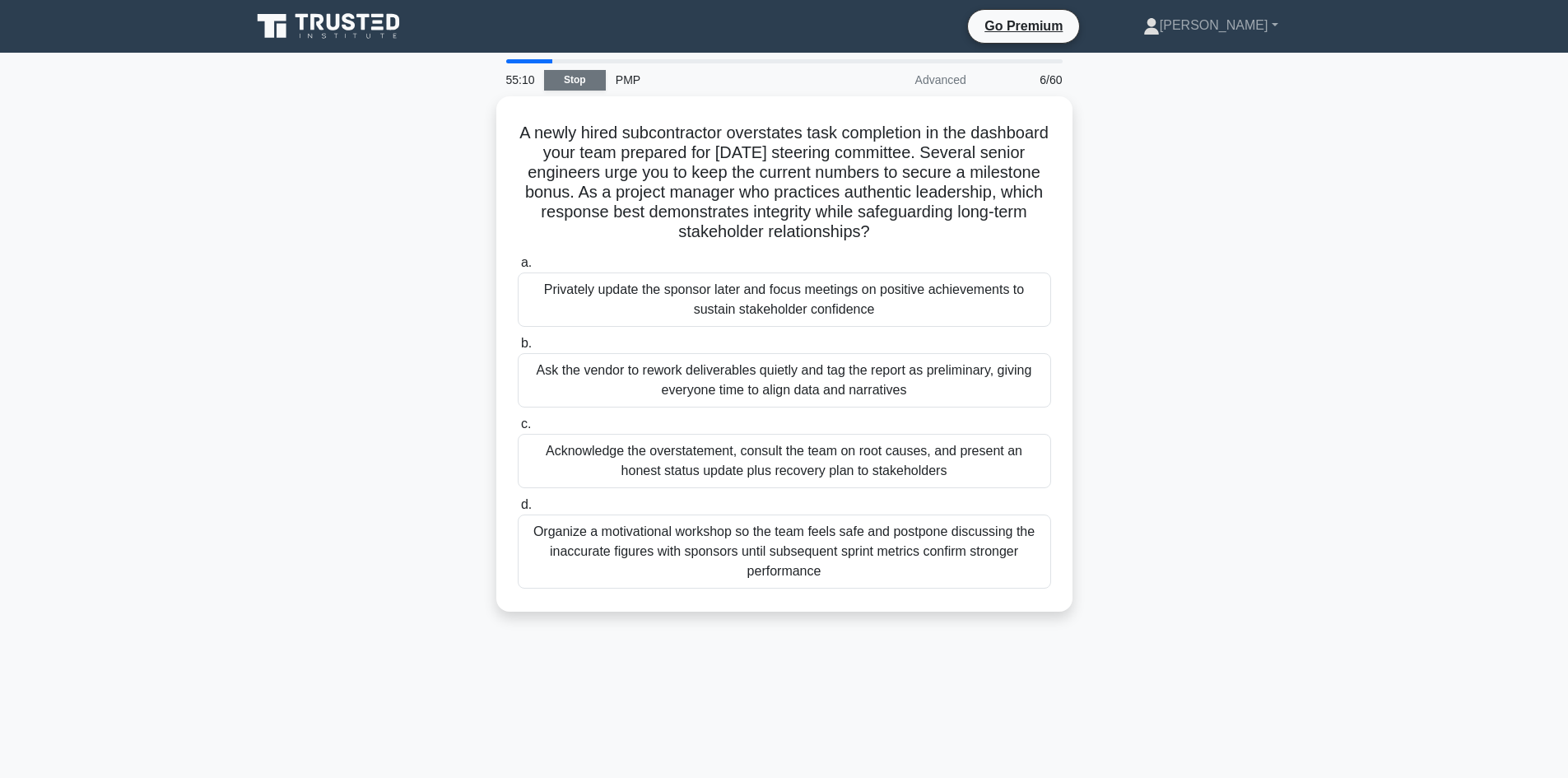
click at [581, 77] on link "Stop" at bounding box center [575, 80] width 62 height 20
click at [570, 86] on link "Stop" at bounding box center [575, 80] width 62 height 20
click at [581, 83] on link "Stop" at bounding box center [575, 80] width 62 height 20
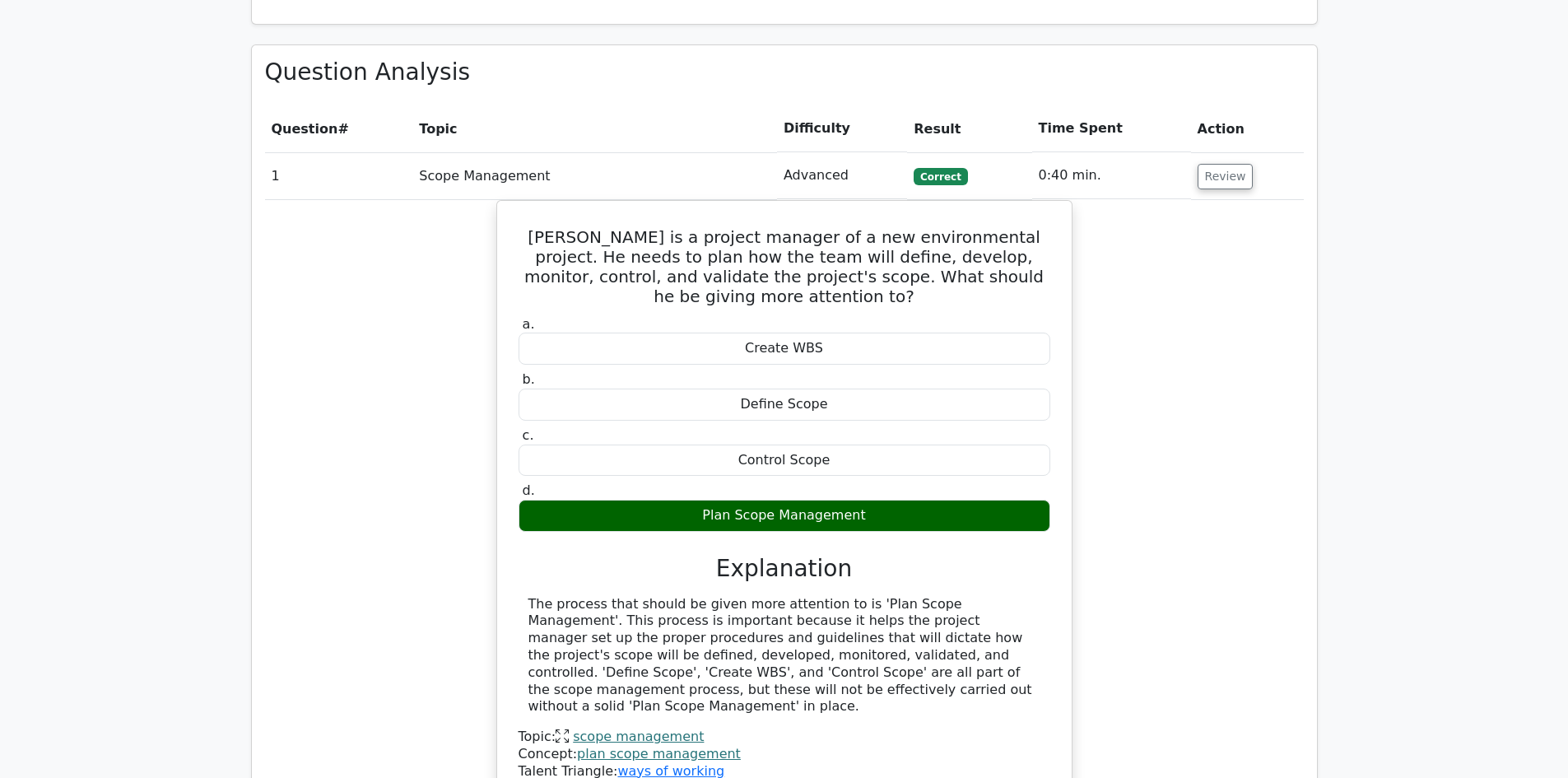
scroll to position [1728, 0]
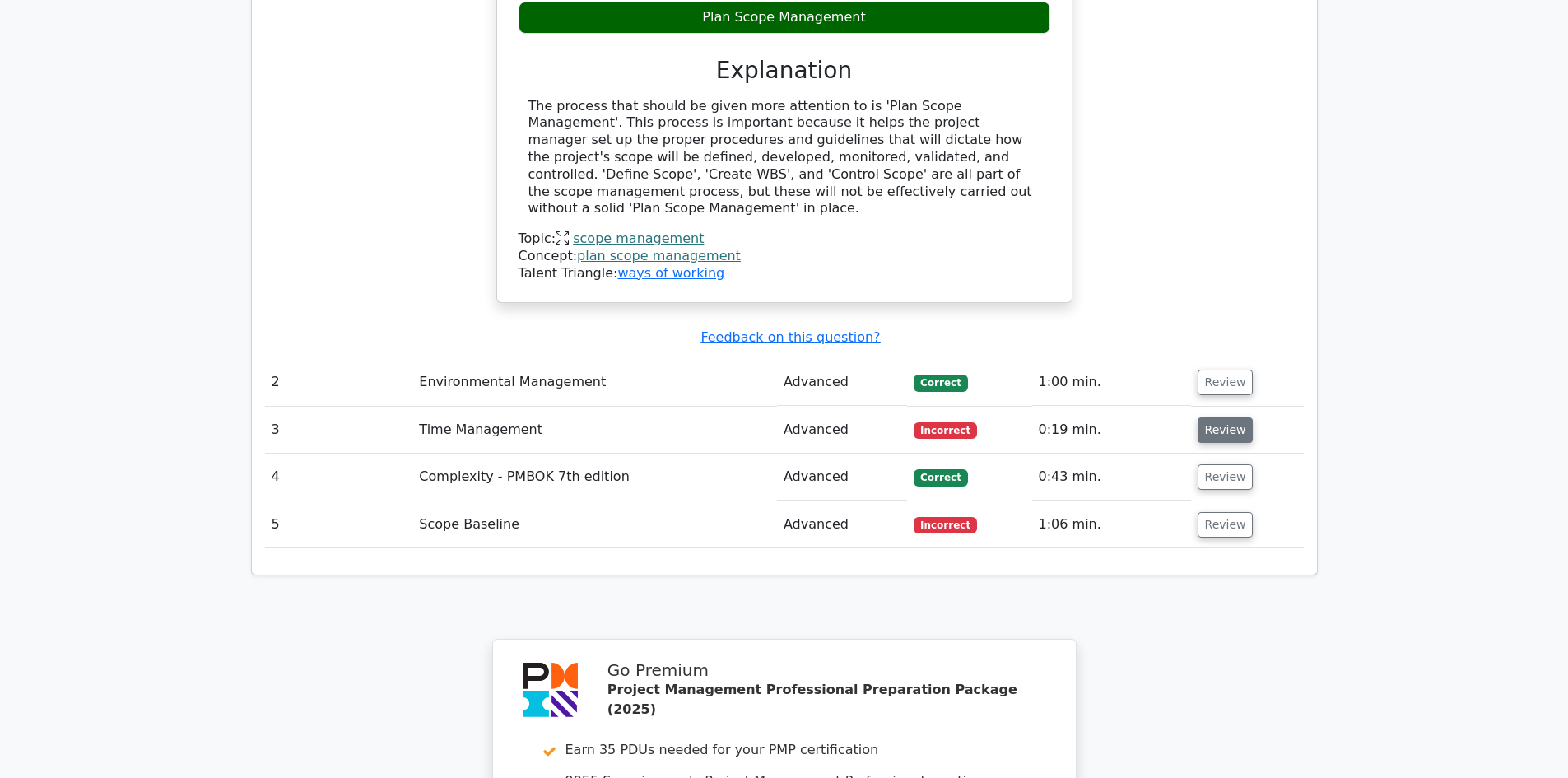
click at [1232, 417] on button "Review" at bounding box center [1225, 430] width 56 height 25
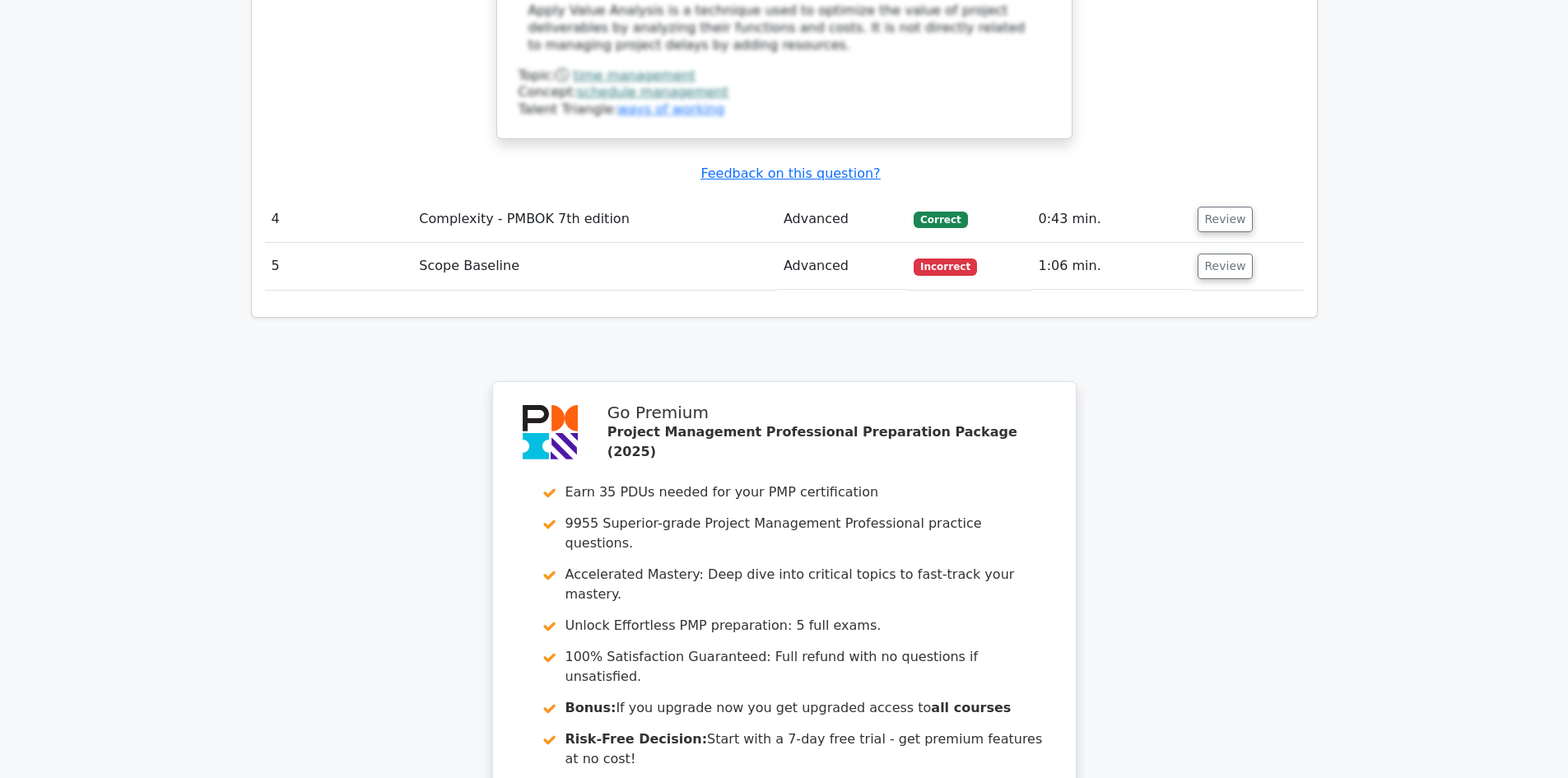
scroll to position [2551, 0]
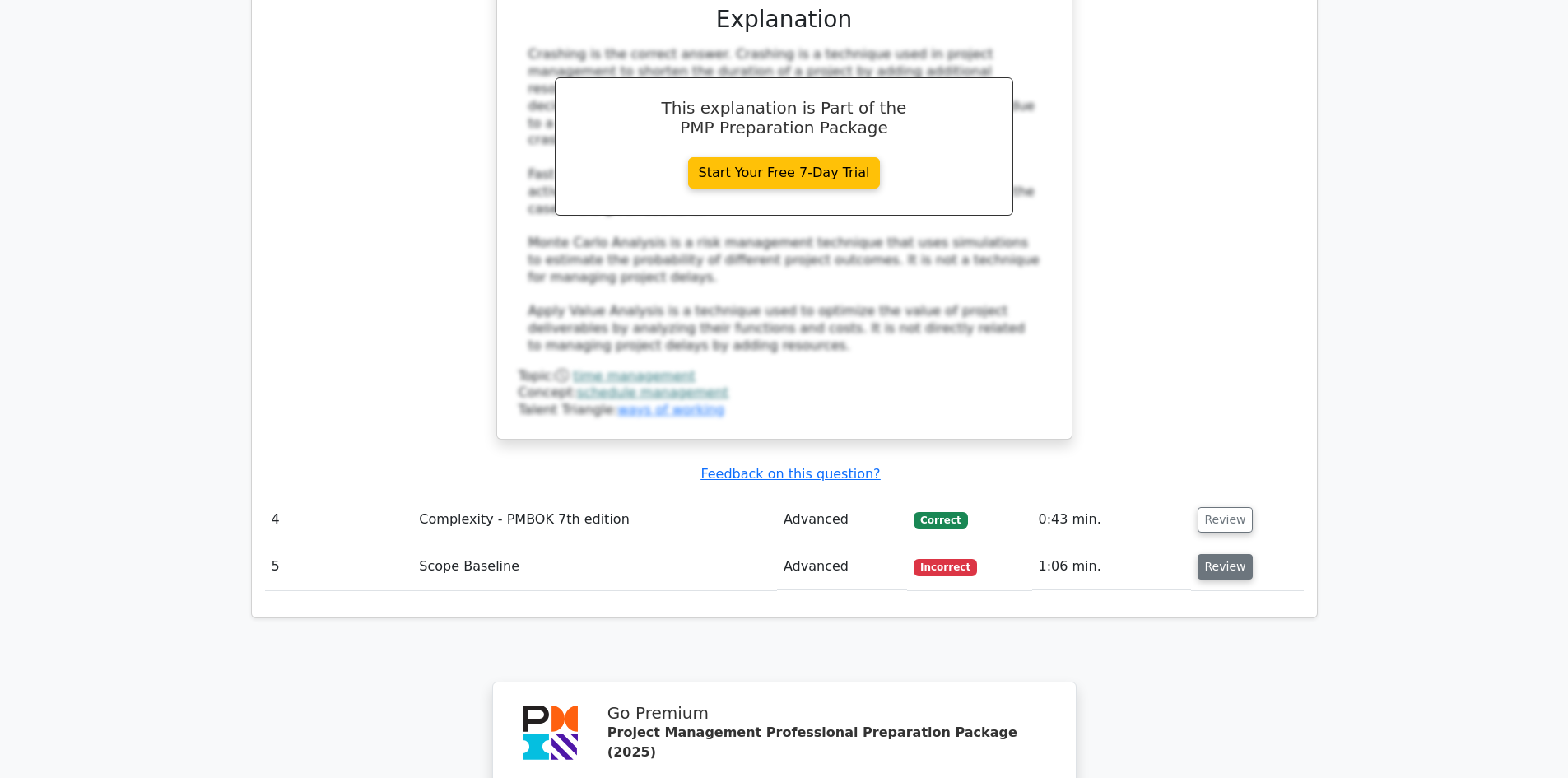
click at [1223, 554] on button "Review" at bounding box center [1225, 566] width 56 height 25
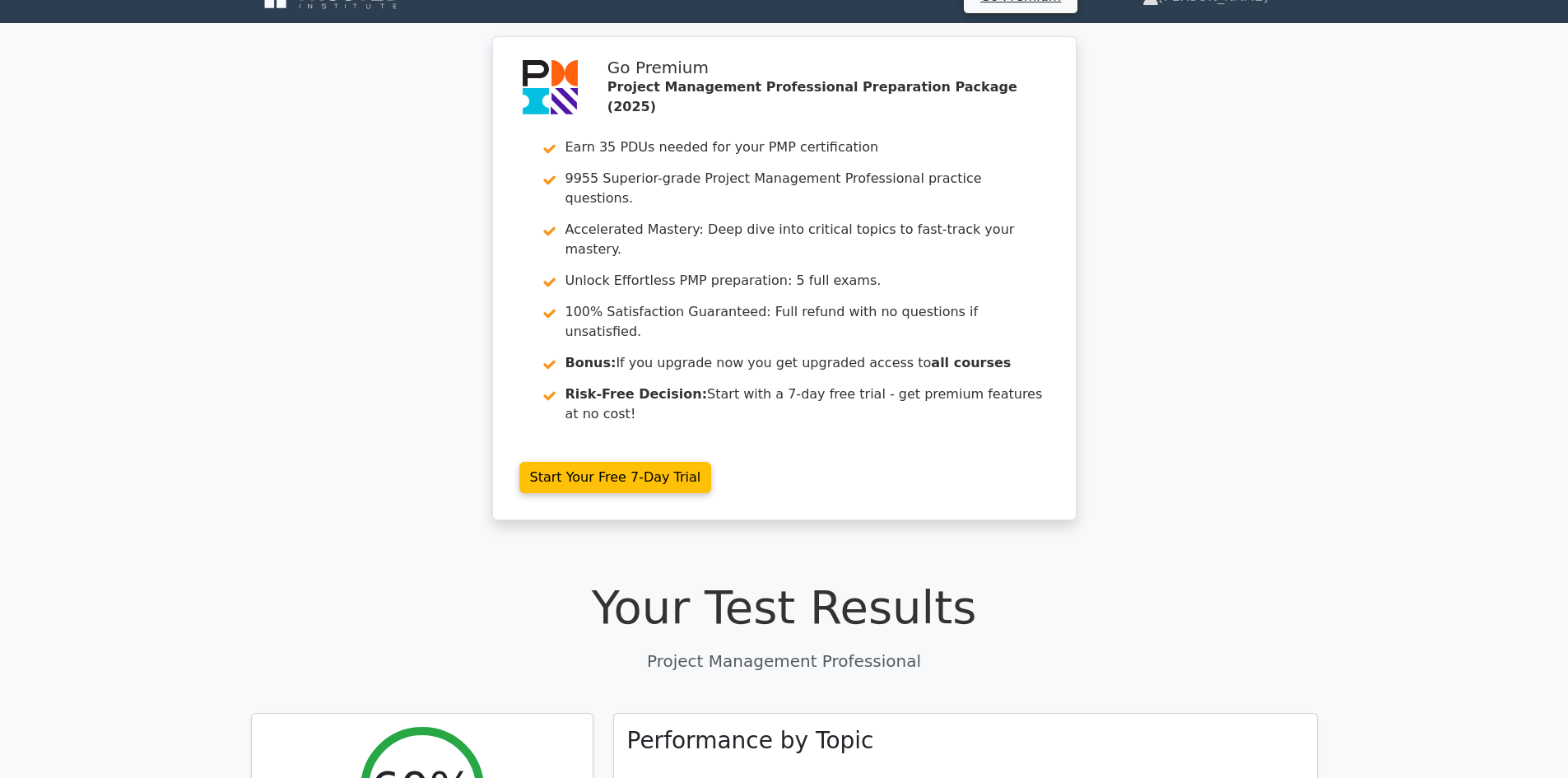
scroll to position [0, 0]
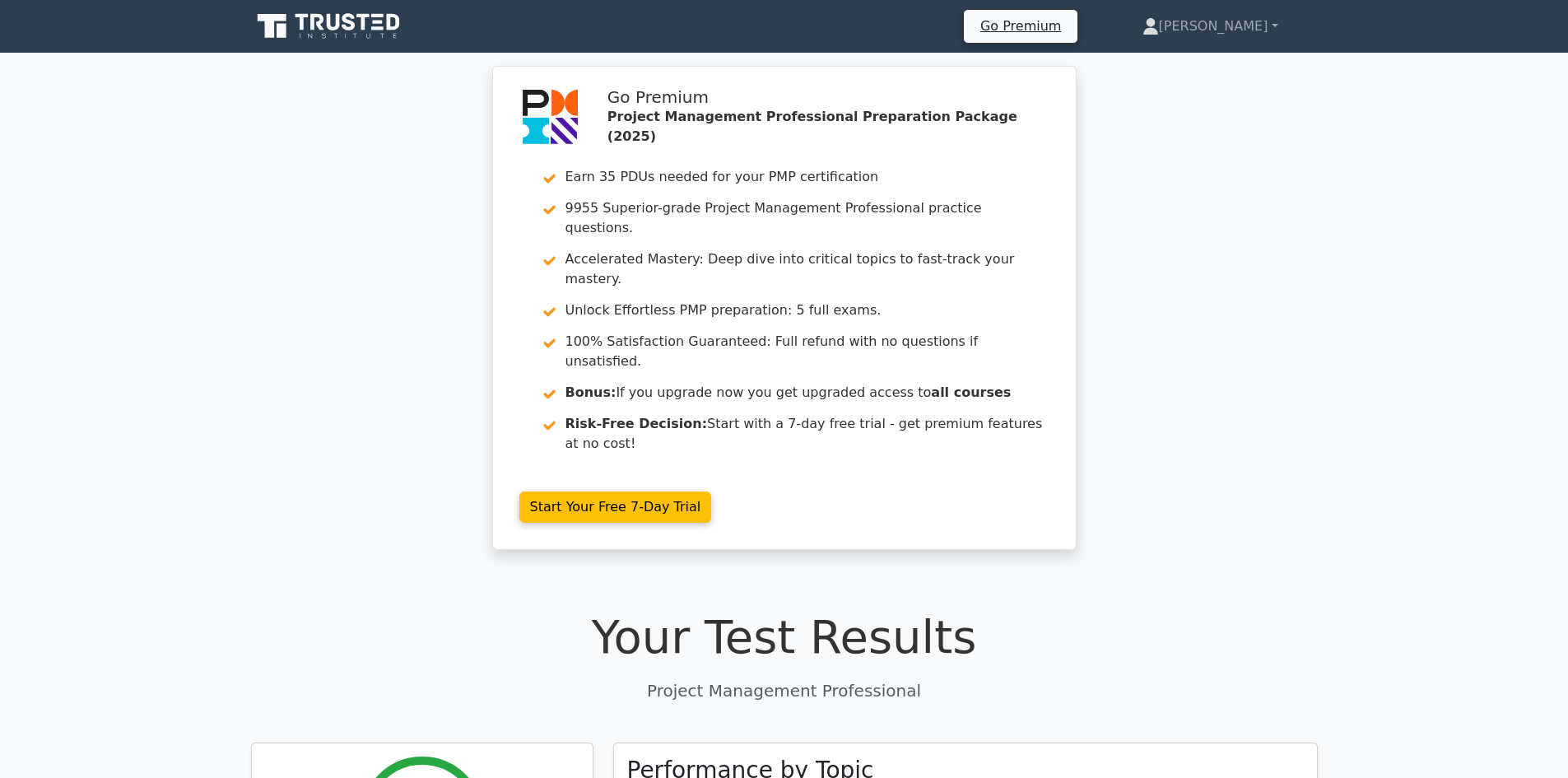
click at [333, 24] on icon at bounding box center [329, 26] width 158 height 31
